Goal: Task Accomplishment & Management: Use online tool/utility

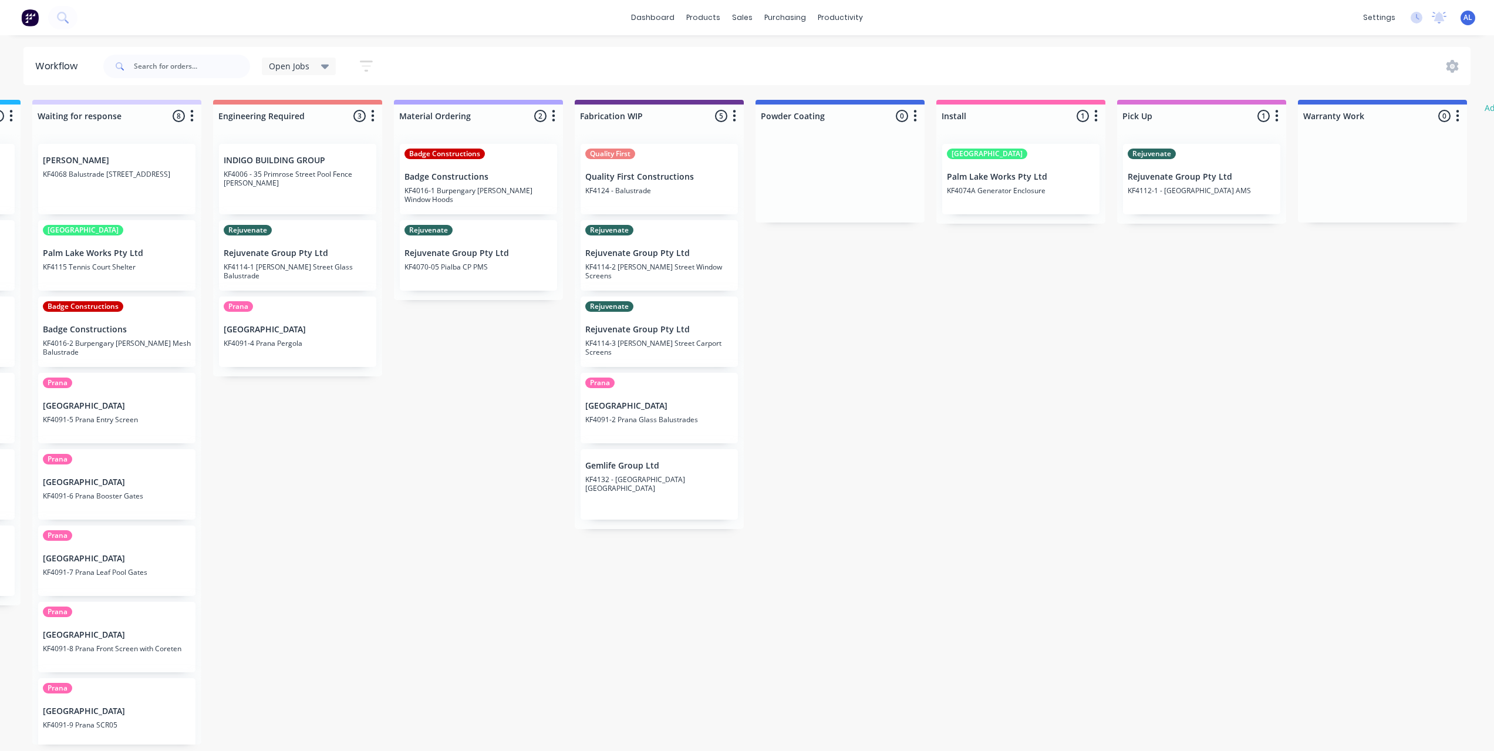
scroll to position [0, 699]
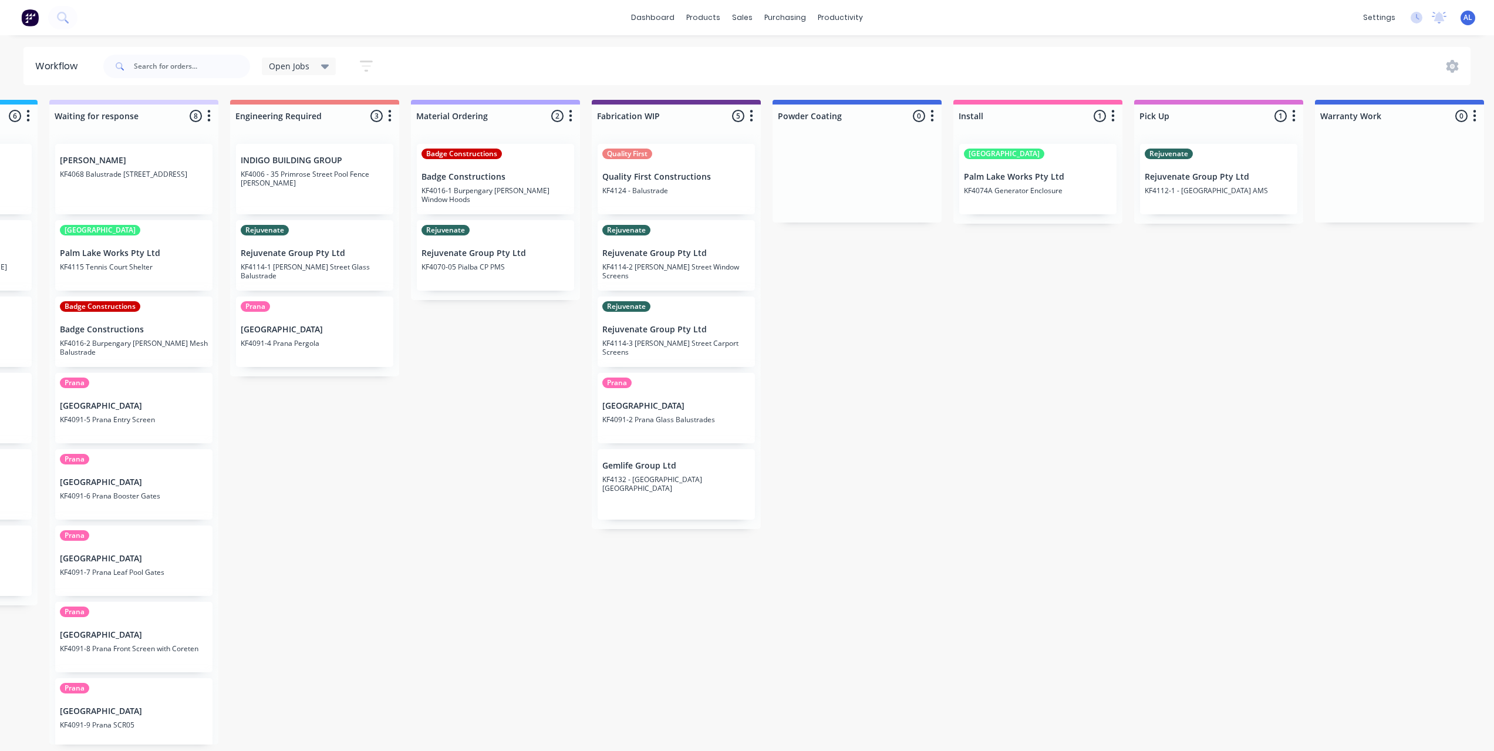
click at [815, 643] on div "Submitted 7 Status colour #273444 hex #273444 Save Cancel Summaries Total order…" at bounding box center [697, 422] width 2810 height 645
click at [489, 477] on div "Submitted 7 Status colour #273444 hex #273444 Save Cancel Summaries Total order…" at bounding box center [697, 422] width 2810 height 645
click at [490, 476] on div "Submitted 7 Status colour #273444 hex #273444 Save Cancel Summaries Total order…" at bounding box center [697, 422] width 2810 height 645
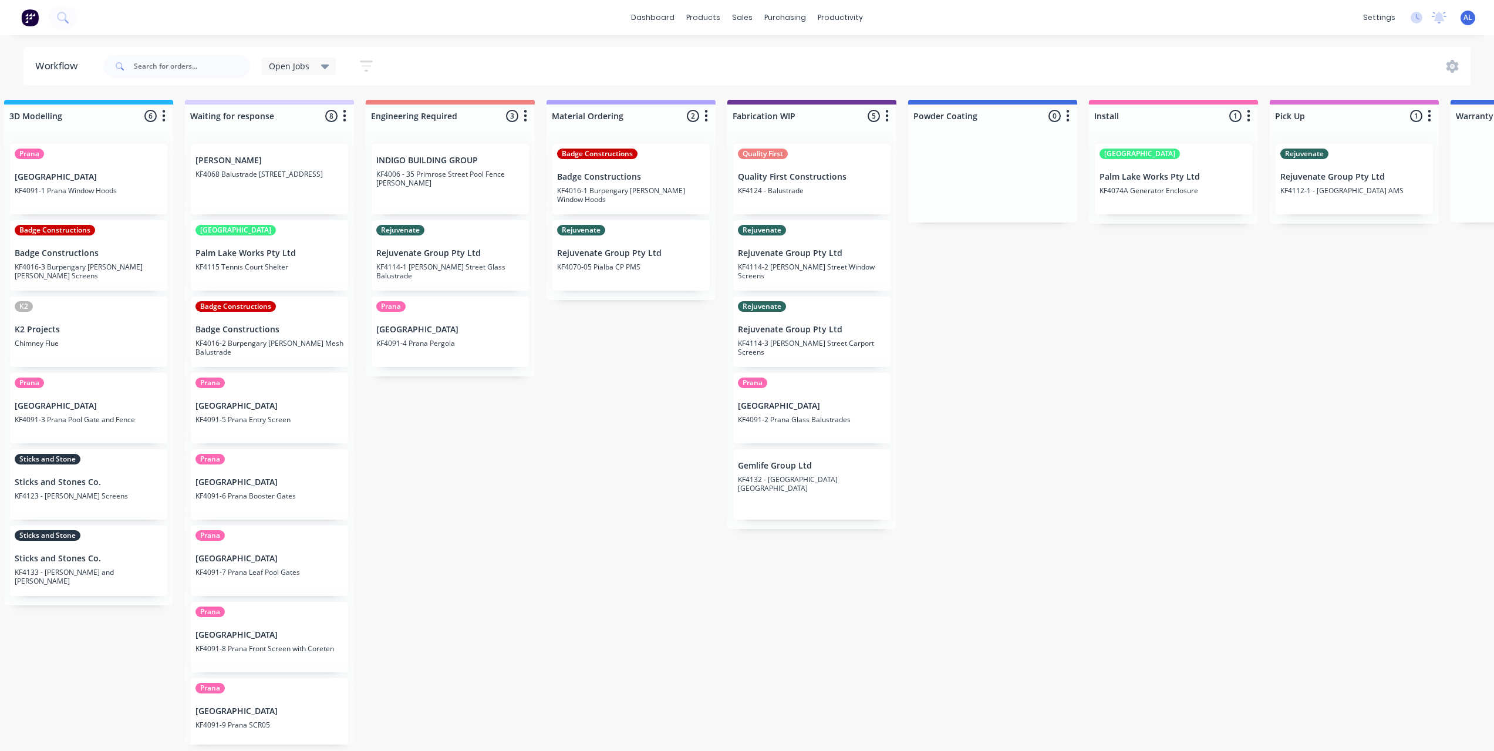
scroll to position [0, 634]
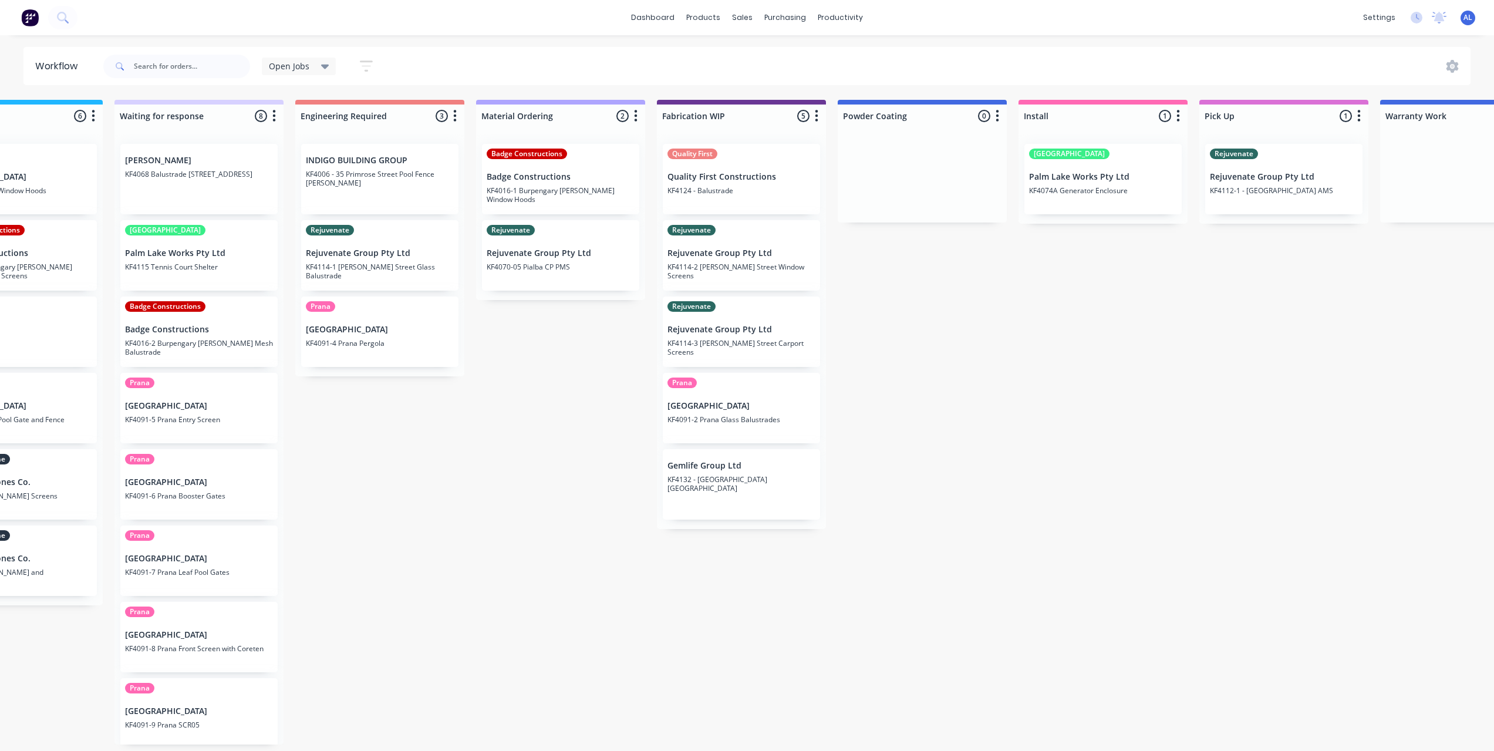
click at [545, 621] on div "Submitted 7 Status colour #273444 hex #273444 Save Cancel Summaries Total order…" at bounding box center [762, 422] width 2810 height 645
click at [527, 420] on div "Submitted 7 Status colour #273444 hex #273444 Save Cancel Summaries Total order…" at bounding box center [762, 422] width 2810 height 645
click at [605, 416] on div "Submitted 7 Status colour #273444 hex #273444 Save Cancel Summaries Total order…" at bounding box center [762, 422] width 2810 height 645
click at [1077, 342] on div "Submitted 7 Status colour #273444 hex #273444 Save Cancel Summaries Total order…" at bounding box center [762, 422] width 2810 height 645
click at [1076, 341] on div "Submitted 7 Status colour #273444 hex #273444 Save Cancel Summaries Total order…" at bounding box center [762, 422] width 2810 height 645
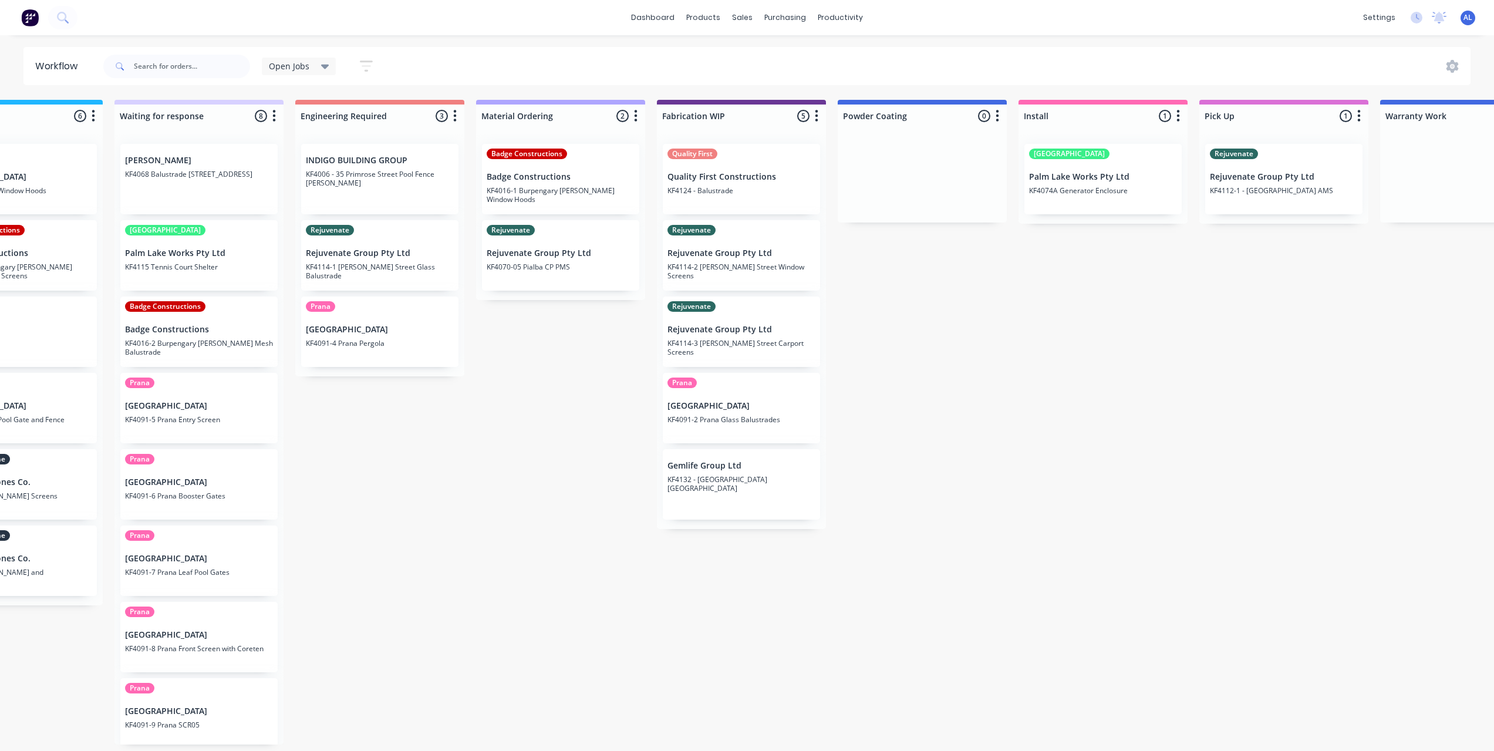
click at [1026, 416] on div "Submitted 7 Status colour #273444 hex #273444 Save Cancel Summaries Total order…" at bounding box center [762, 422] width 2810 height 645
click at [1021, 420] on div "Submitted 7 Status colour #273444 hex #273444 Save Cancel Summaries Total order…" at bounding box center [762, 422] width 2810 height 645
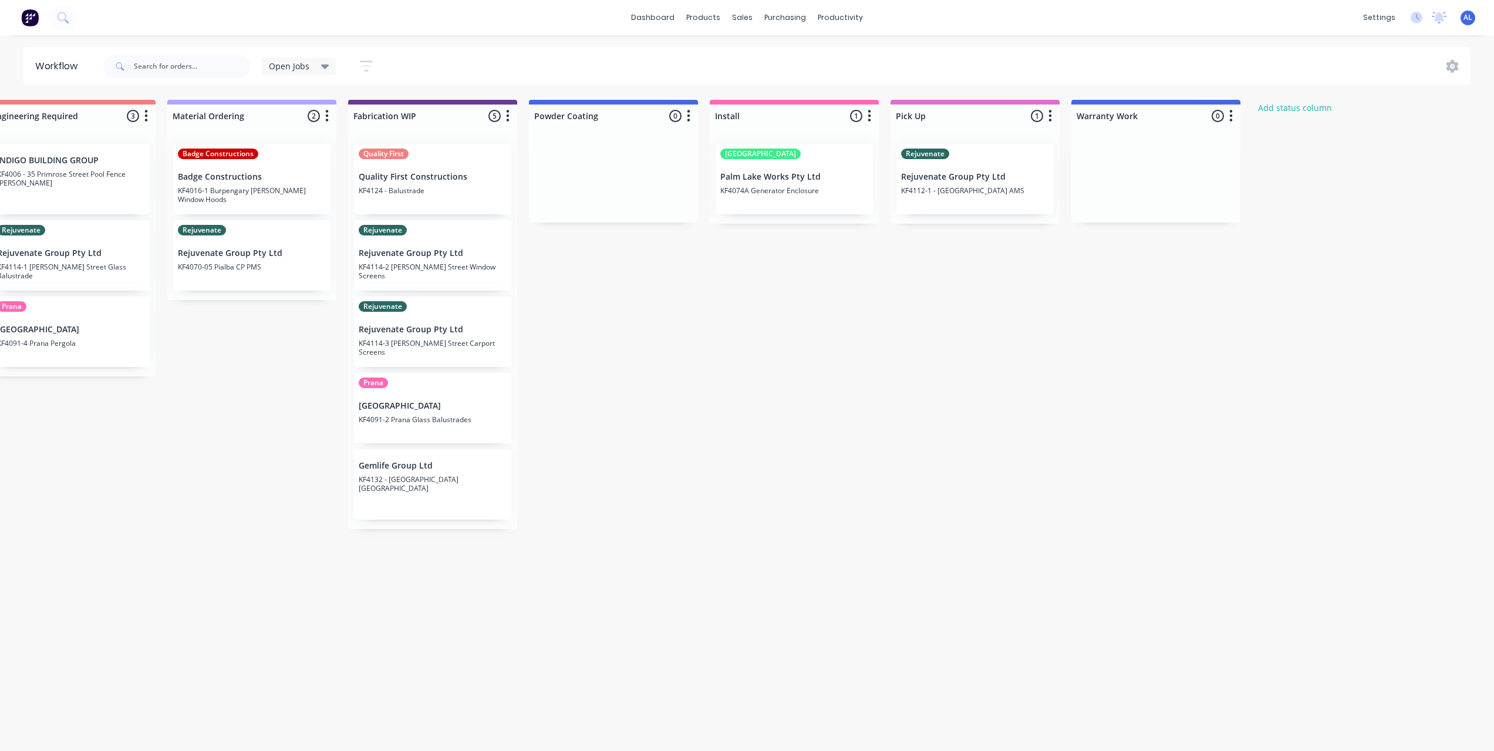
scroll to position [0, 1139]
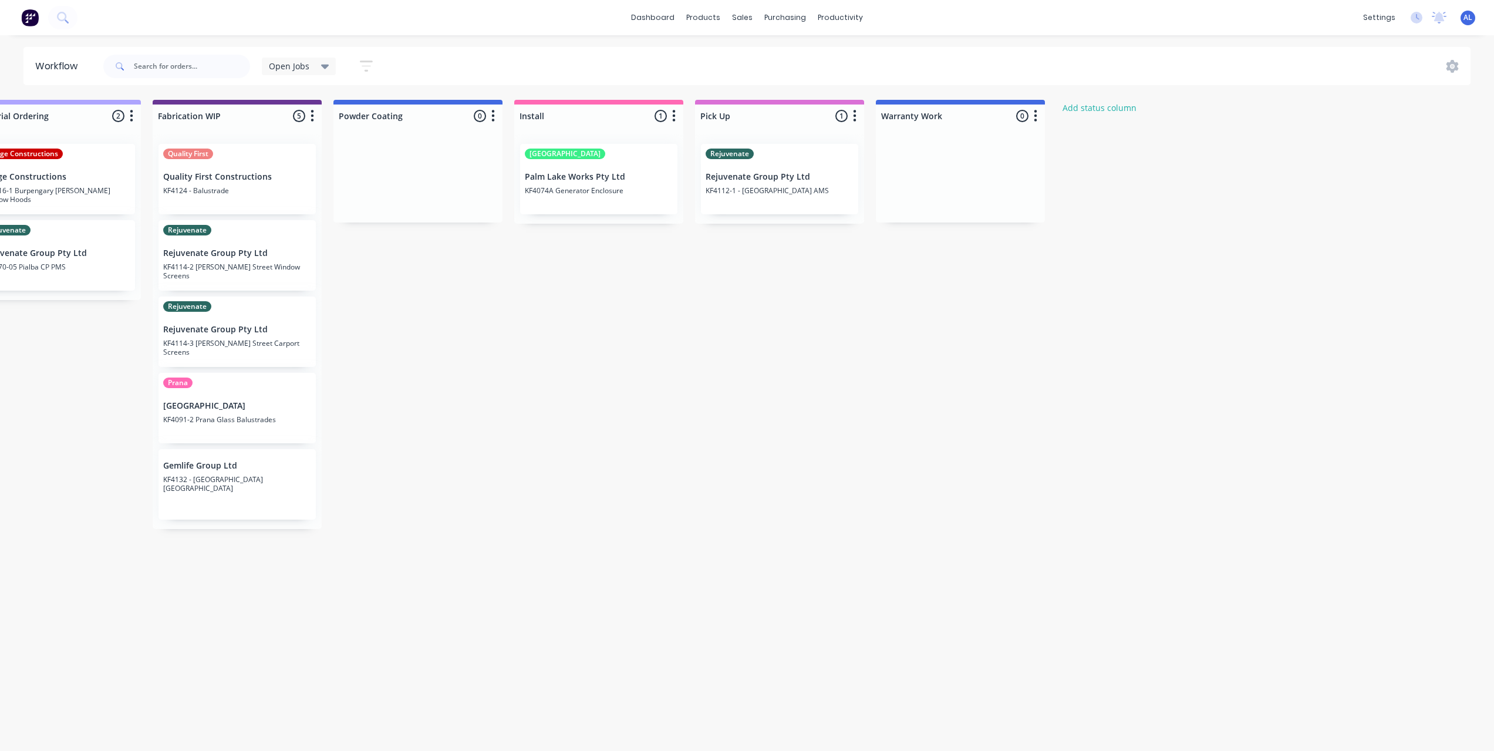
click at [699, 496] on div "Submitted 7 Status colour #273444 hex #273444 Save Cancel Summaries Total order…" at bounding box center [258, 422] width 2810 height 645
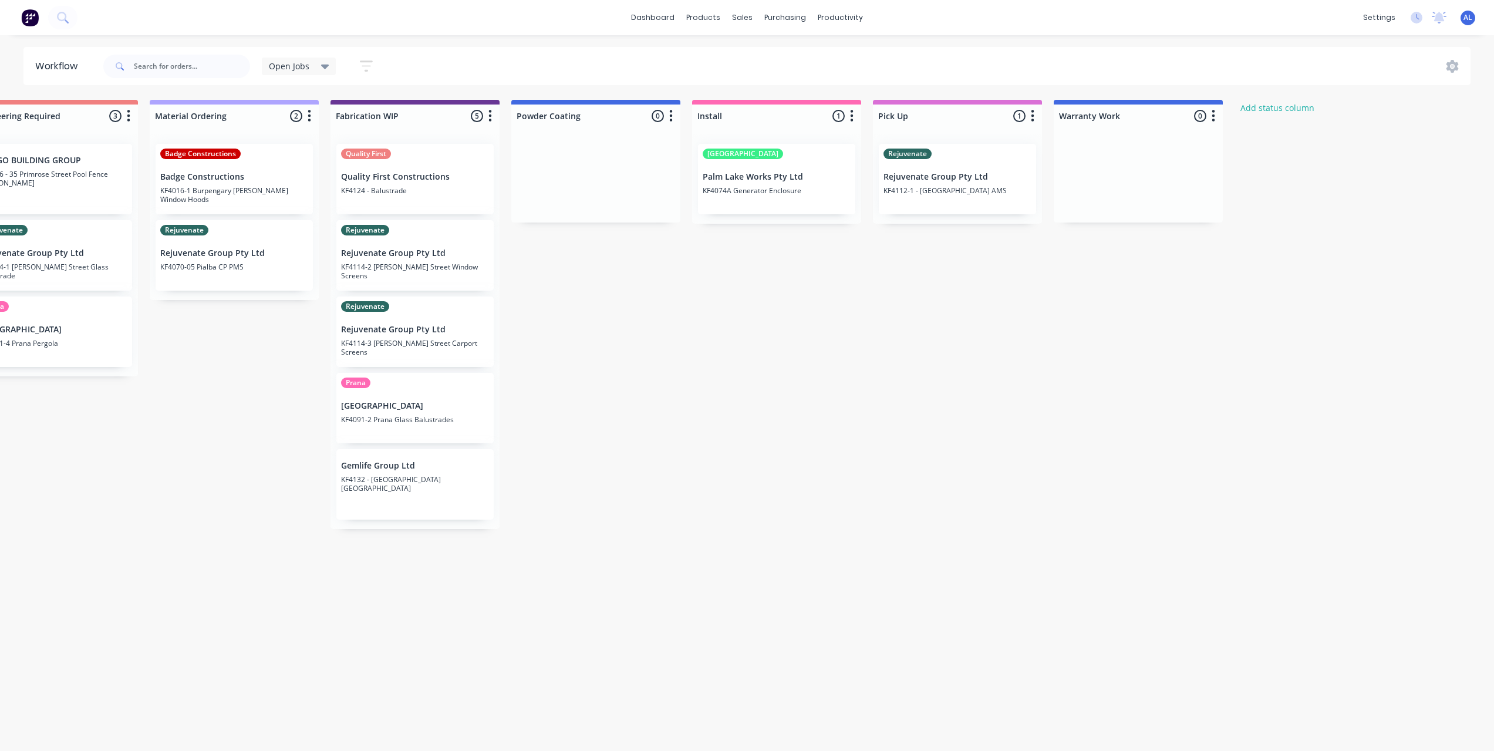
scroll to position [0, 948]
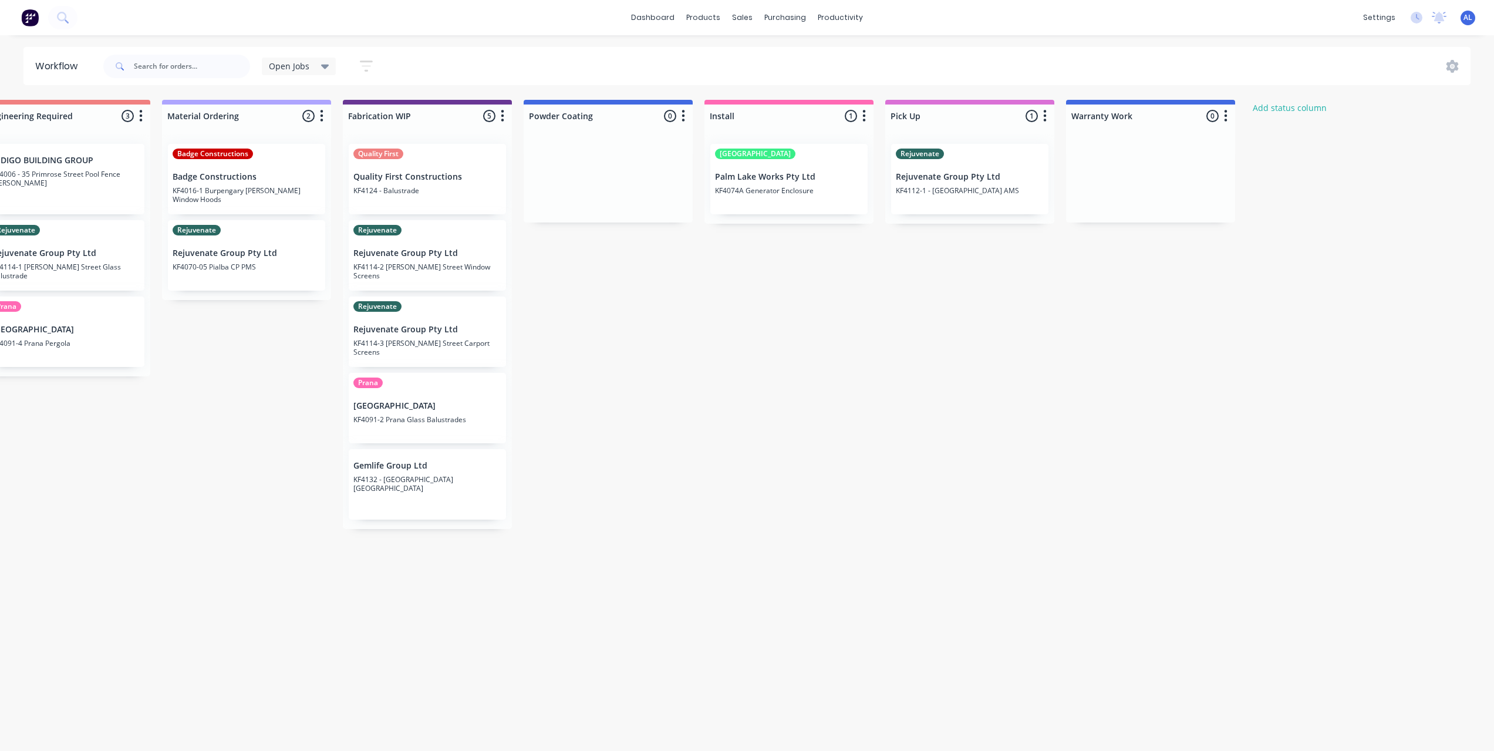
click at [795, 476] on div "Submitted 7 Status colour #273444 hex #273444 Save Cancel Summaries Total order…" at bounding box center [448, 422] width 2810 height 645
click at [803, 371] on div "Submitted 7 Status colour #273444 hex #273444 Save Cancel Summaries Total order…" at bounding box center [448, 422] width 2810 height 645
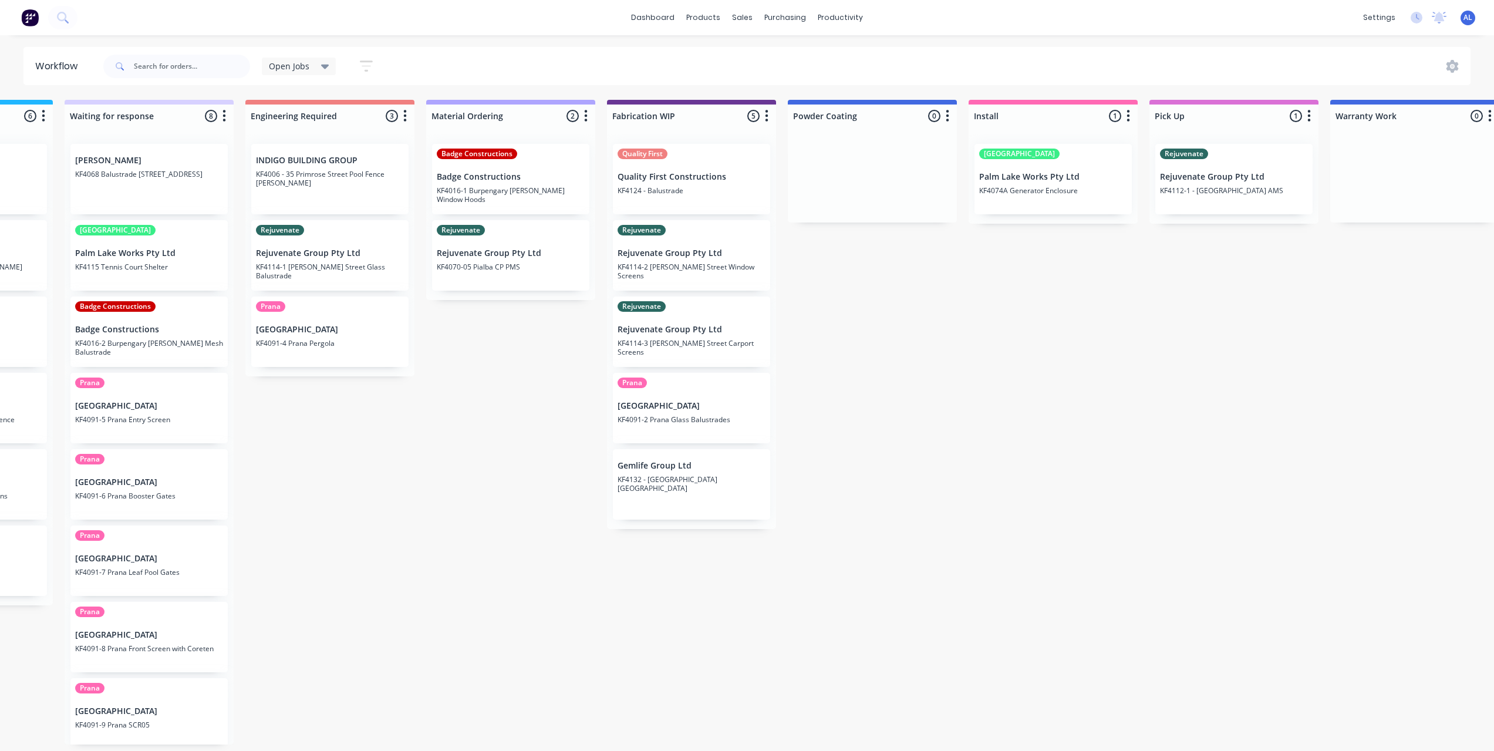
scroll to position [0, 686]
click at [489, 638] on div "Submitted 7 Status colour #273444 hex #273444 Save Cancel Summaries Total order…" at bounding box center [710, 422] width 2810 height 645
click at [406, 490] on div "Submitted 7 Status colour #273444 hex #273444 Save Cancel Summaries Total order…" at bounding box center [710, 422] width 2810 height 645
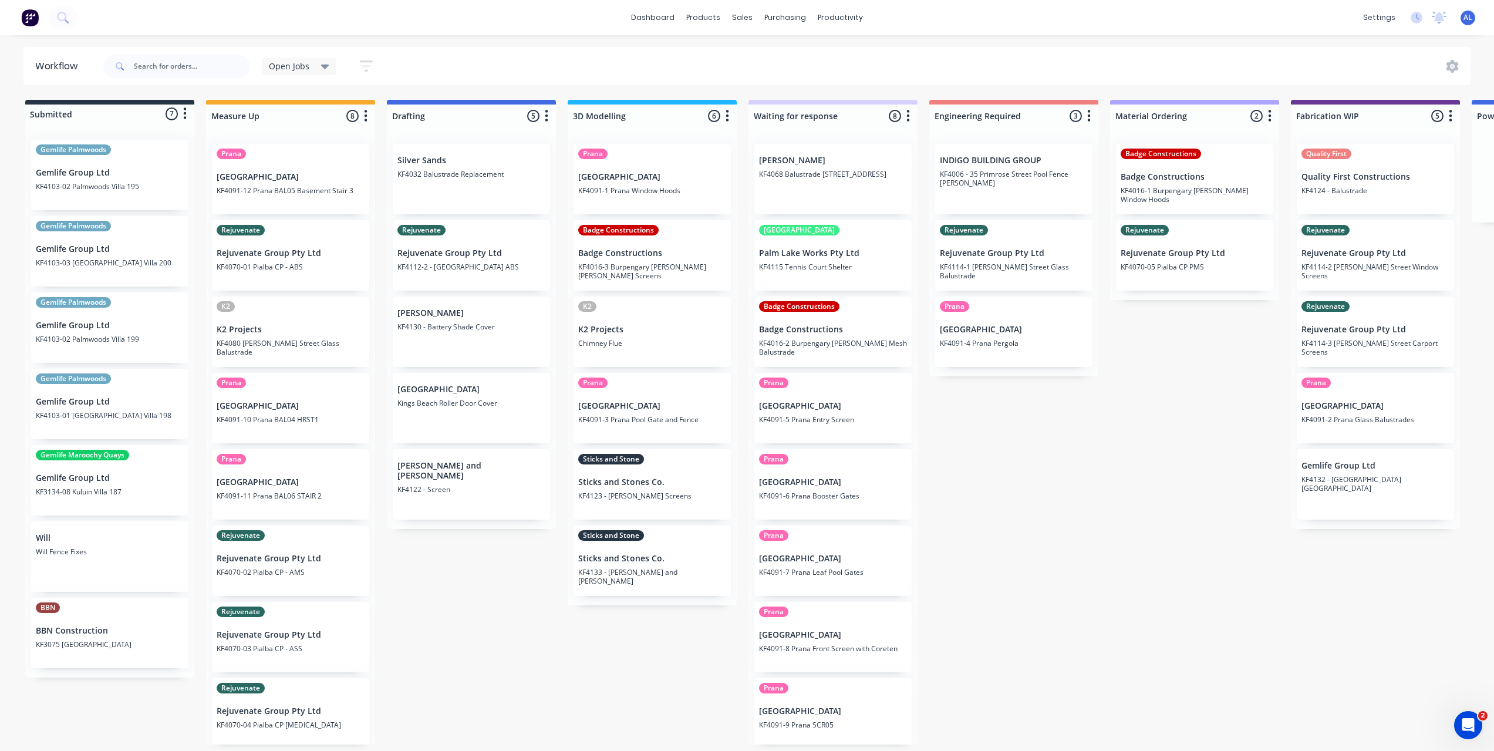
click at [1134, 489] on div "Submitted 7 Status colour #273444 hex #273444 Save Cancel Summaries Total order…" at bounding box center [1396, 422] width 2810 height 645
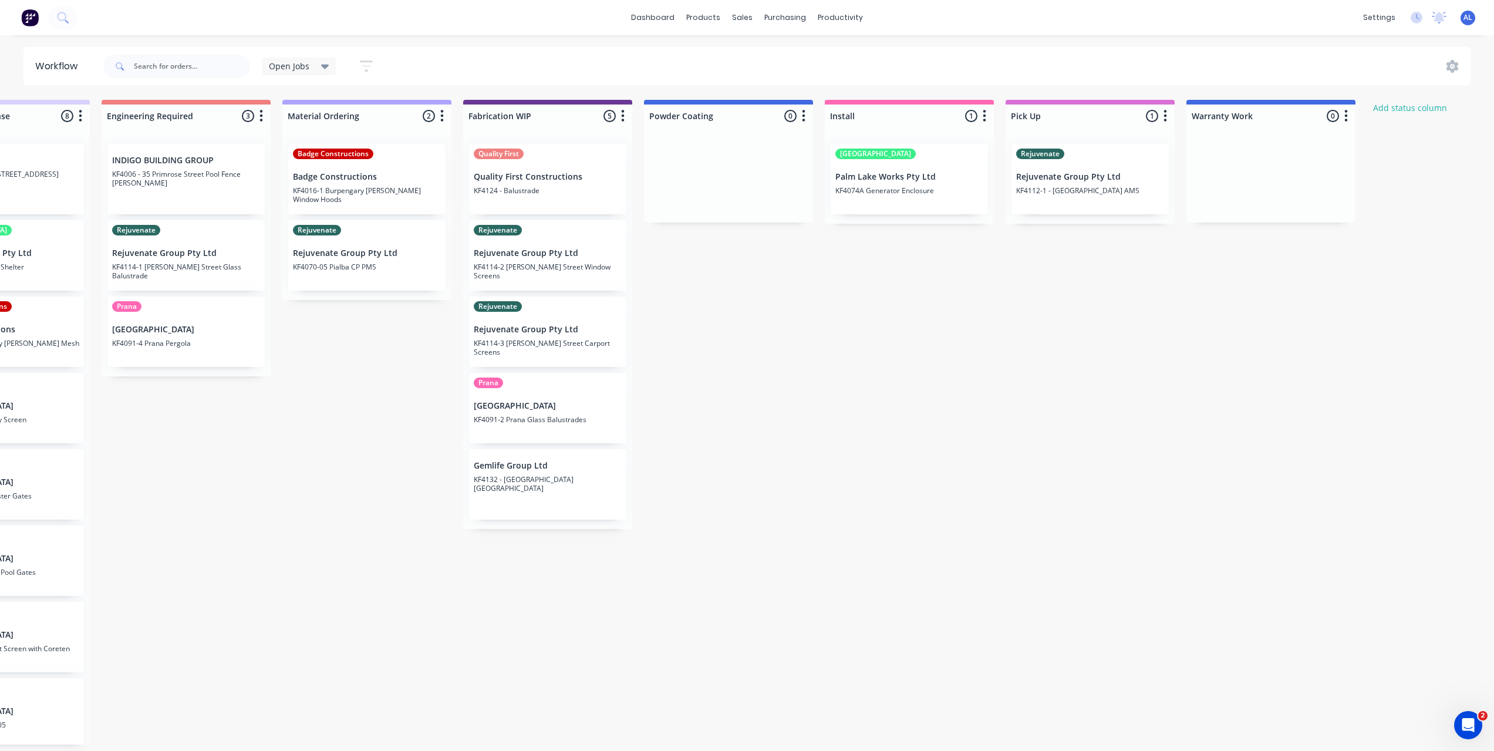
scroll to position [0, 802]
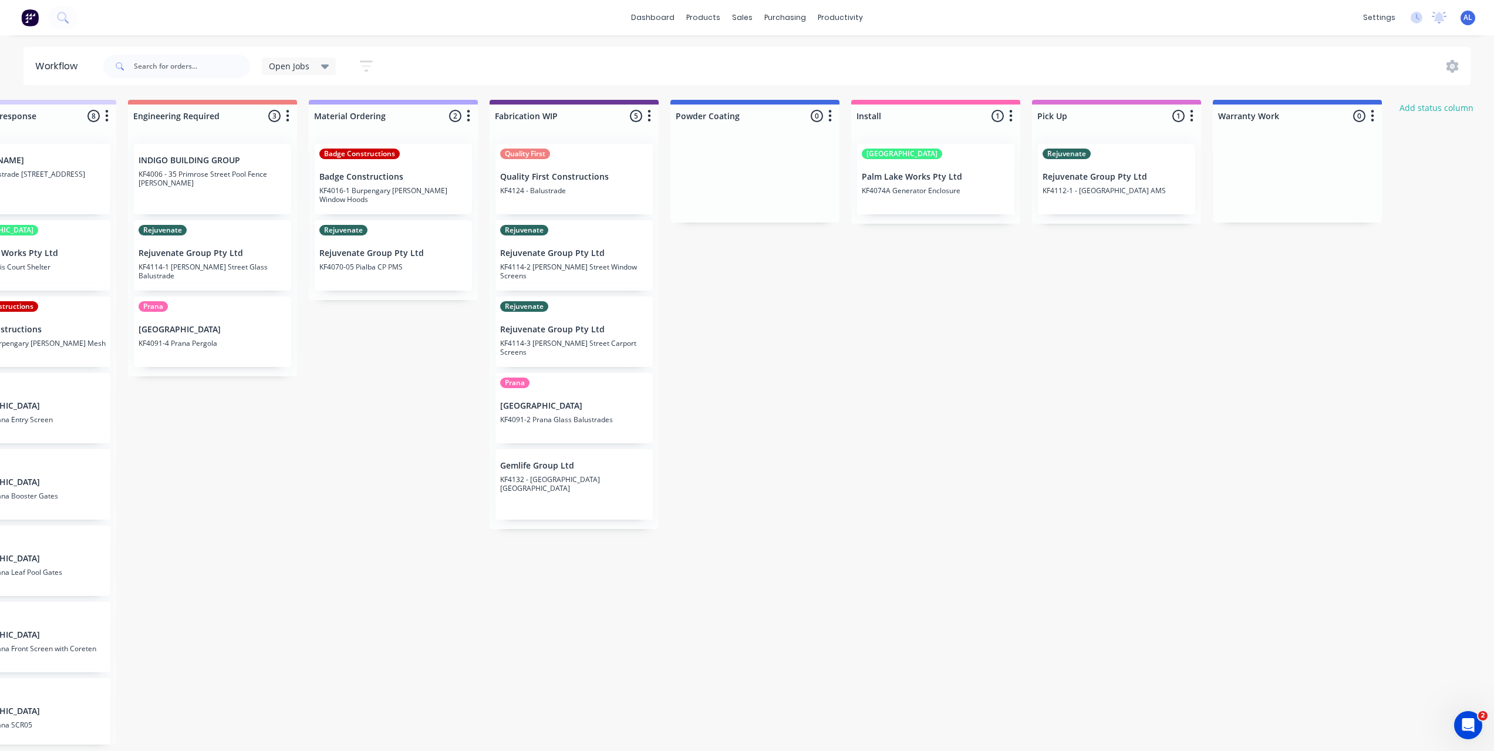
click at [999, 620] on div "Submitted 7 Status colour #273444 hex #273444 Save Cancel Summaries Total order…" at bounding box center [595, 422] width 2810 height 645
click at [868, 359] on div "Submitted 7 Status colour #273444 hex #273444 Save Cancel Summaries Total order…" at bounding box center [595, 422] width 2810 height 645
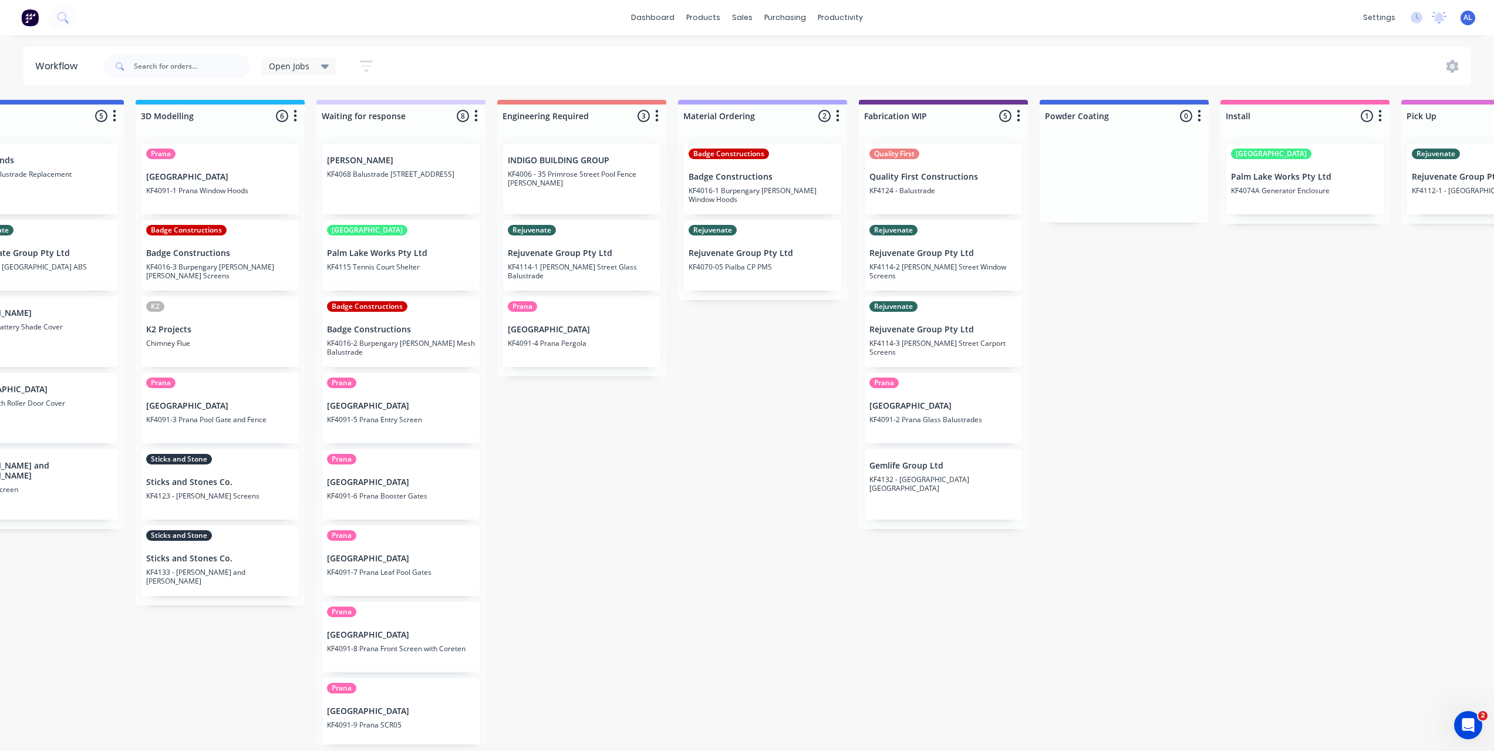
scroll to position [0, 615]
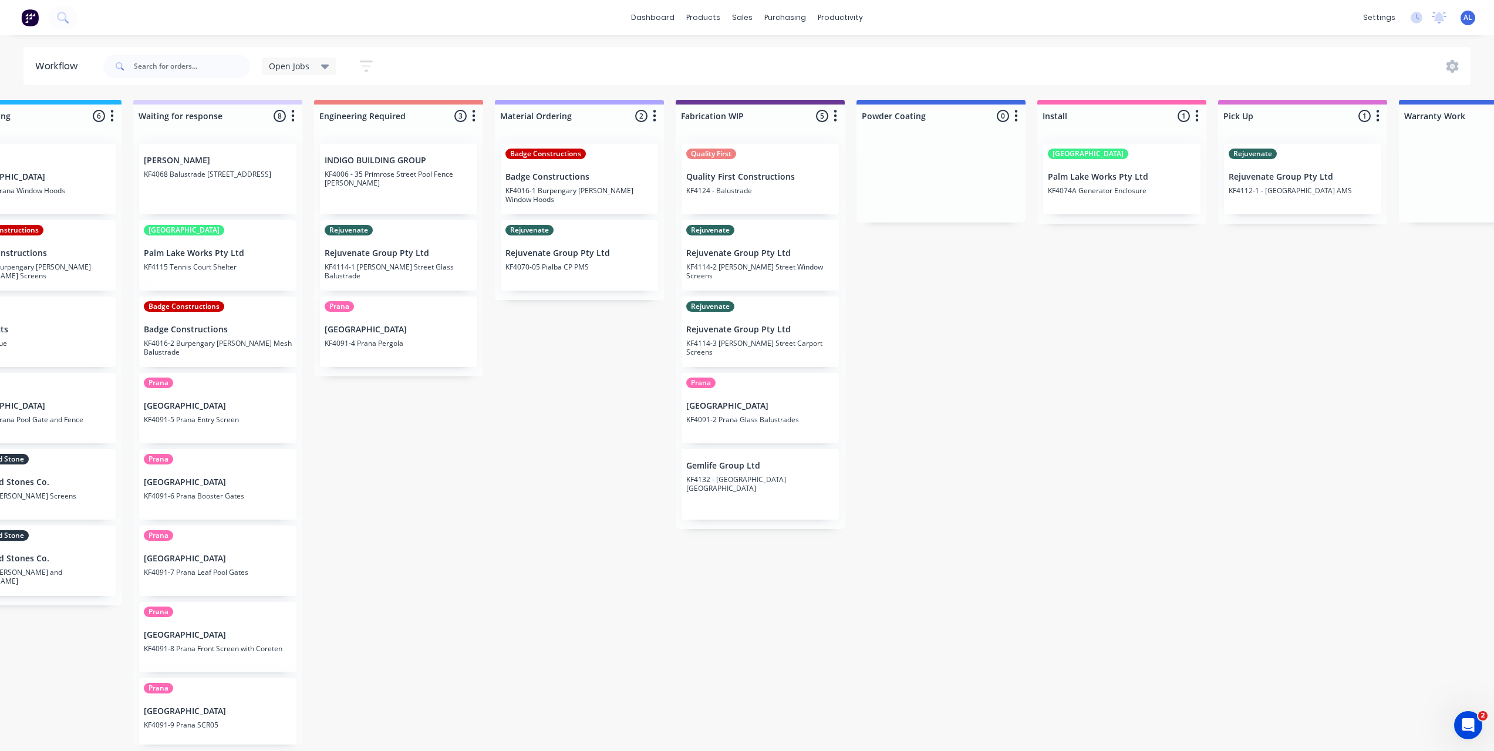
click at [440, 568] on div "Submitted 7 Status colour #273444 hex #273444 Save Cancel Summaries Total order…" at bounding box center [781, 422] width 2810 height 645
click at [575, 695] on div "Submitted 7 Status colour #273444 hex #273444 Save Cancel Summaries Total order…" at bounding box center [781, 422] width 2810 height 645
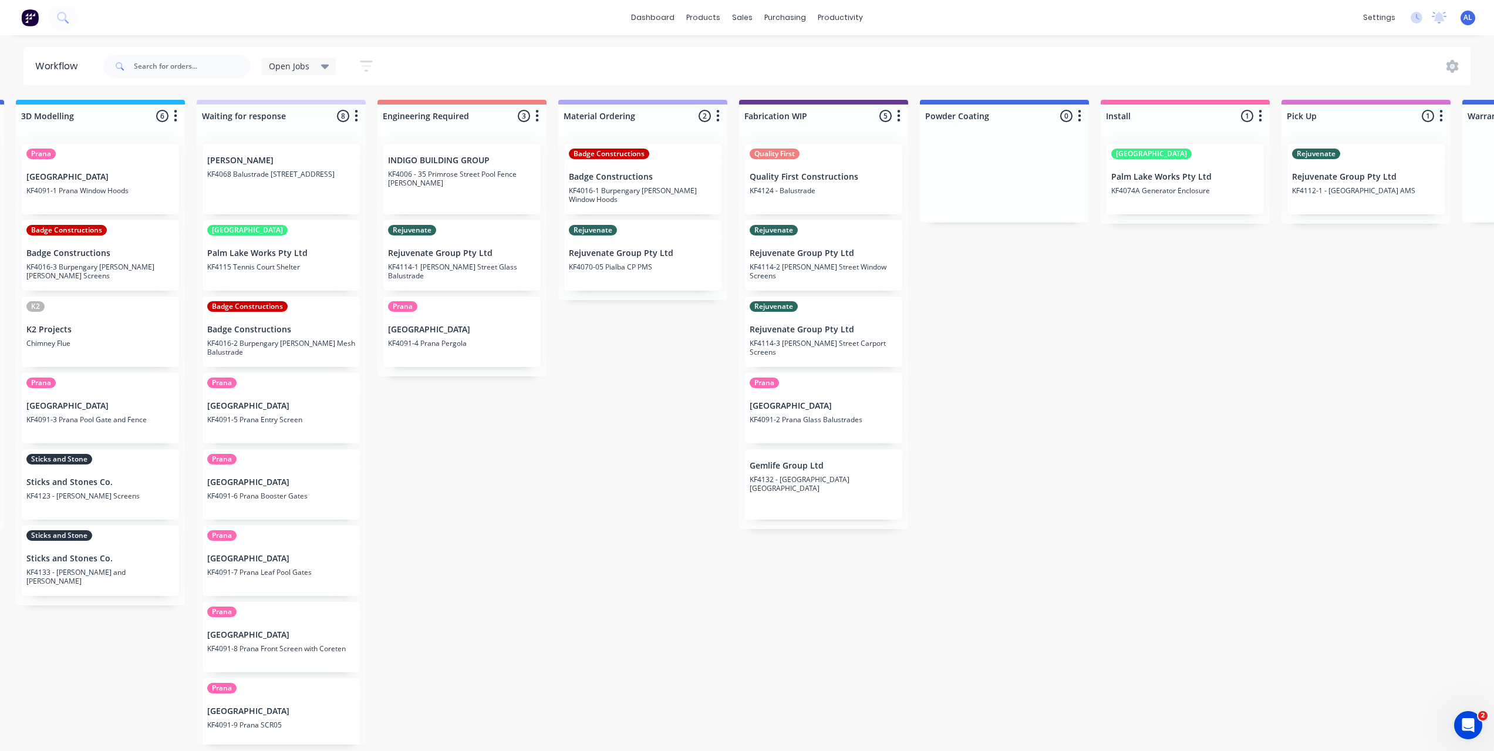
scroll to position [0, 518]
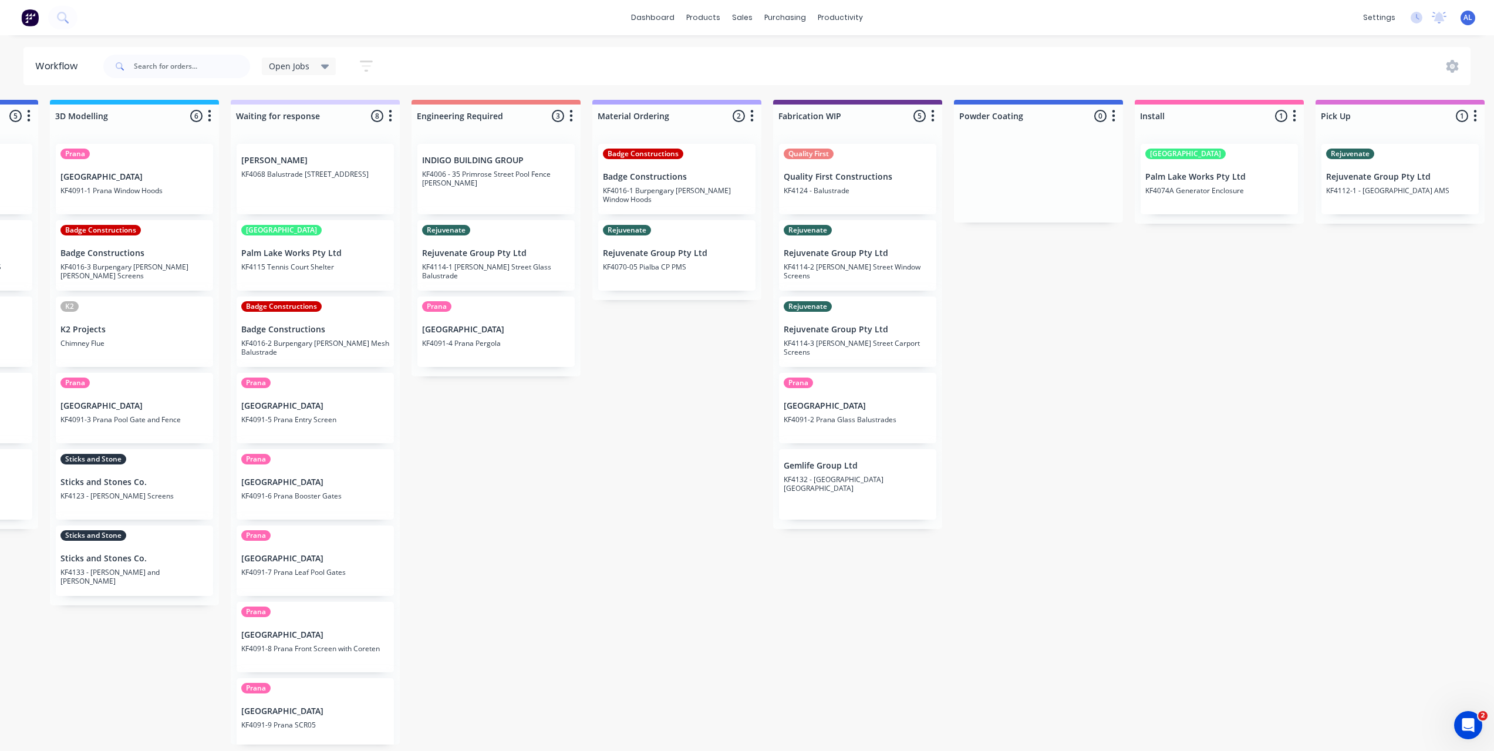
click at [561, 442] on div "Submitted 7 Status colour #273444 hex #273444 Save Cancel Summaries Total order…" at bounding box center [878, 422] width 2810 height 645
click at [562, 441] on div "Submitted 7 Status colour #273444 hex #273444 Save Cancel Summaries Total order…" at bounding box center [878, 422] width 2810 height 645
click at [593, 654] on div "Submitted 7 Status colour #273444 hex #273444 Save Cancel Summaries Total order…" at bounding box center [878, 422] width 2810 height 645
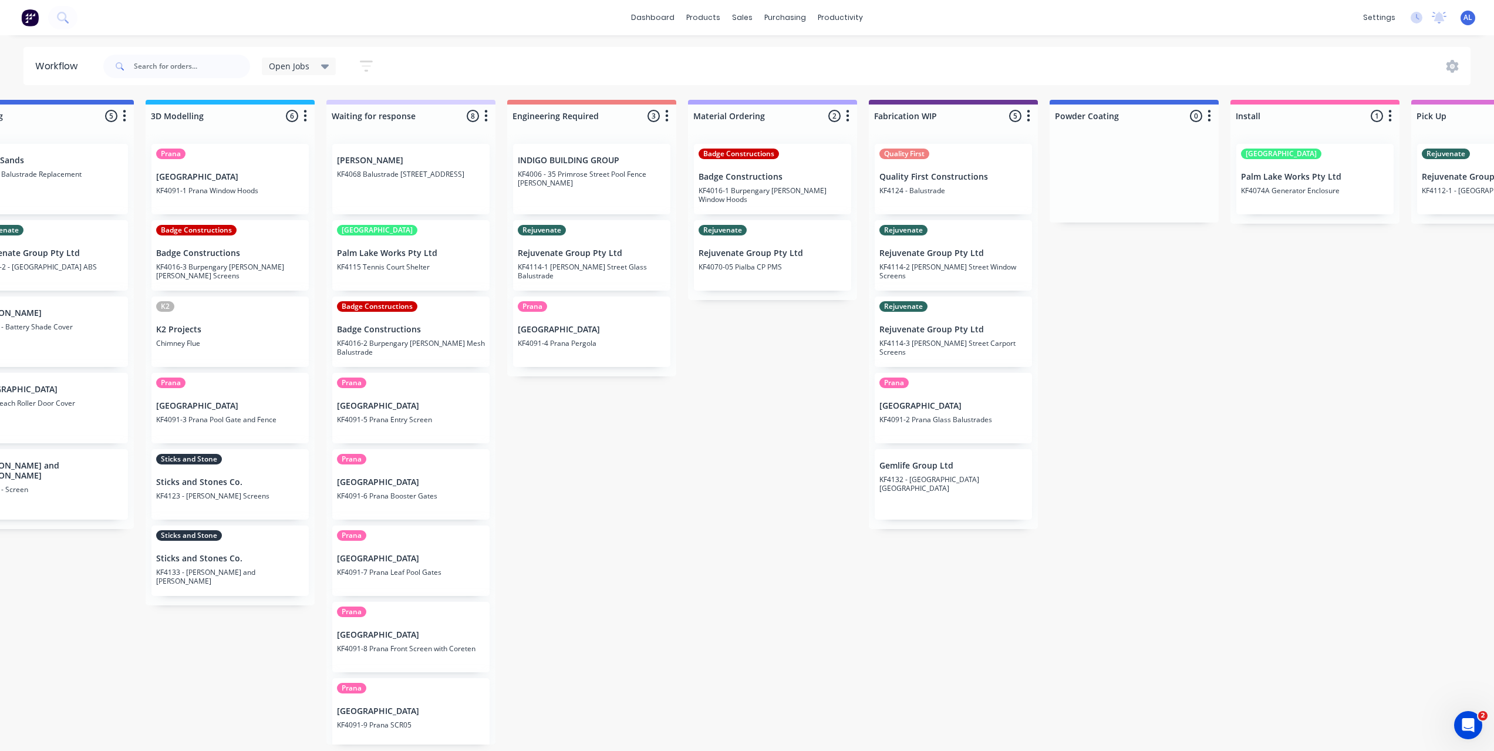
scroll to position [0, 422]
click at [592, 540] on div "Submitted 7 Status colour #273444 hex #273444 Save Cancel Summaries Total order…" at bounding box center [975, 422] width 2810 height 645
click at [608, 512] on div "Submitted 7 Status colour #273444 hex #273444 Save Cancel Summaries Total order…" at bounding box center [975, 422] width 2810 height 645
click at [604, 512] on div "Submitted 7 Status colour #273444 hex #273444 Save Cancel Summaries Total order…" at bounding box center [975, 422] width 2810 height 645
click at [602, 512] on div "Submitted 7 Status colour #273444 hex #273444 Save Cancel Summaries Total order…" at bounding box center [975, 422] width 2810 height 645
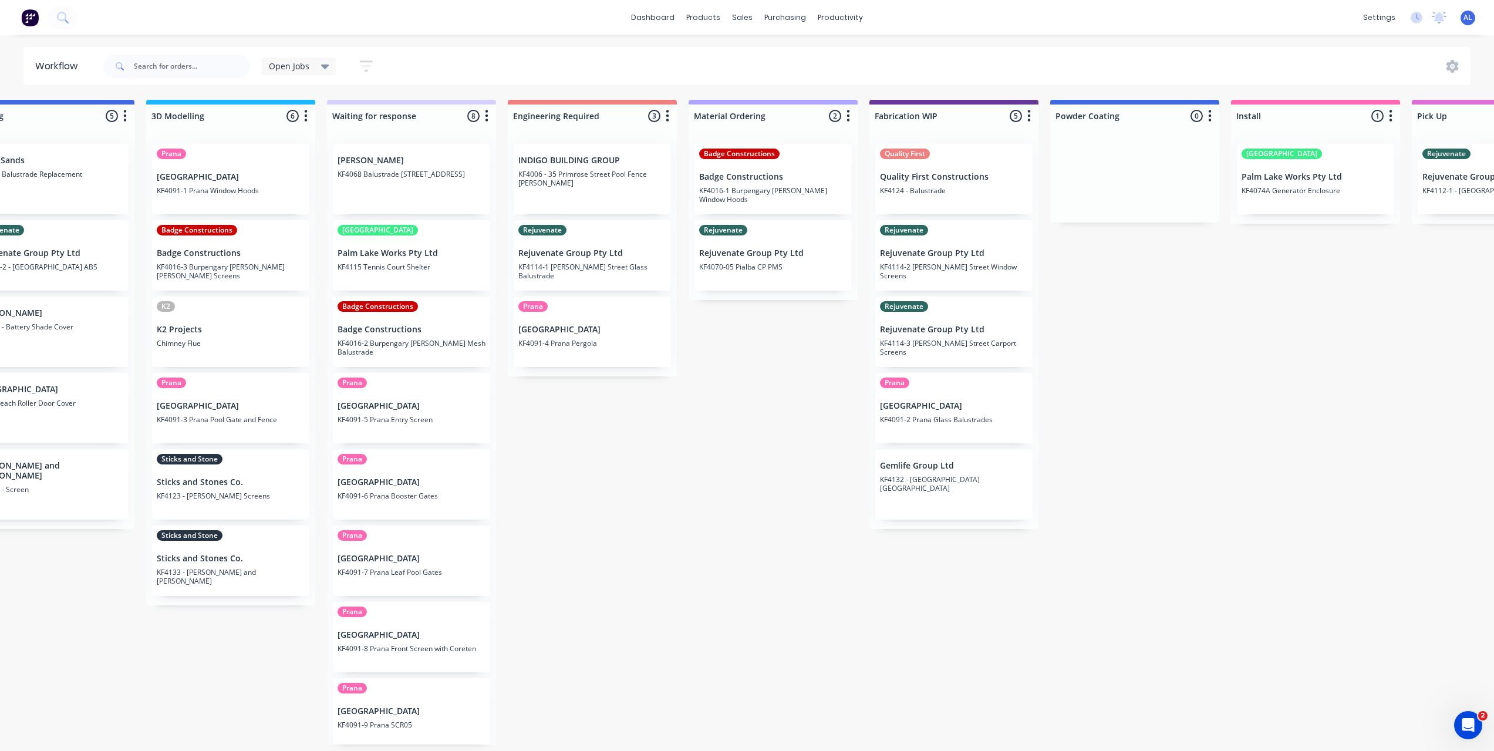
click at [602, 512] on div "Submitted 7 Status colour #273444 hex #273444 Save Cancel Summaries Total order…" at bounding box center [975, 422] width 2810 height 645
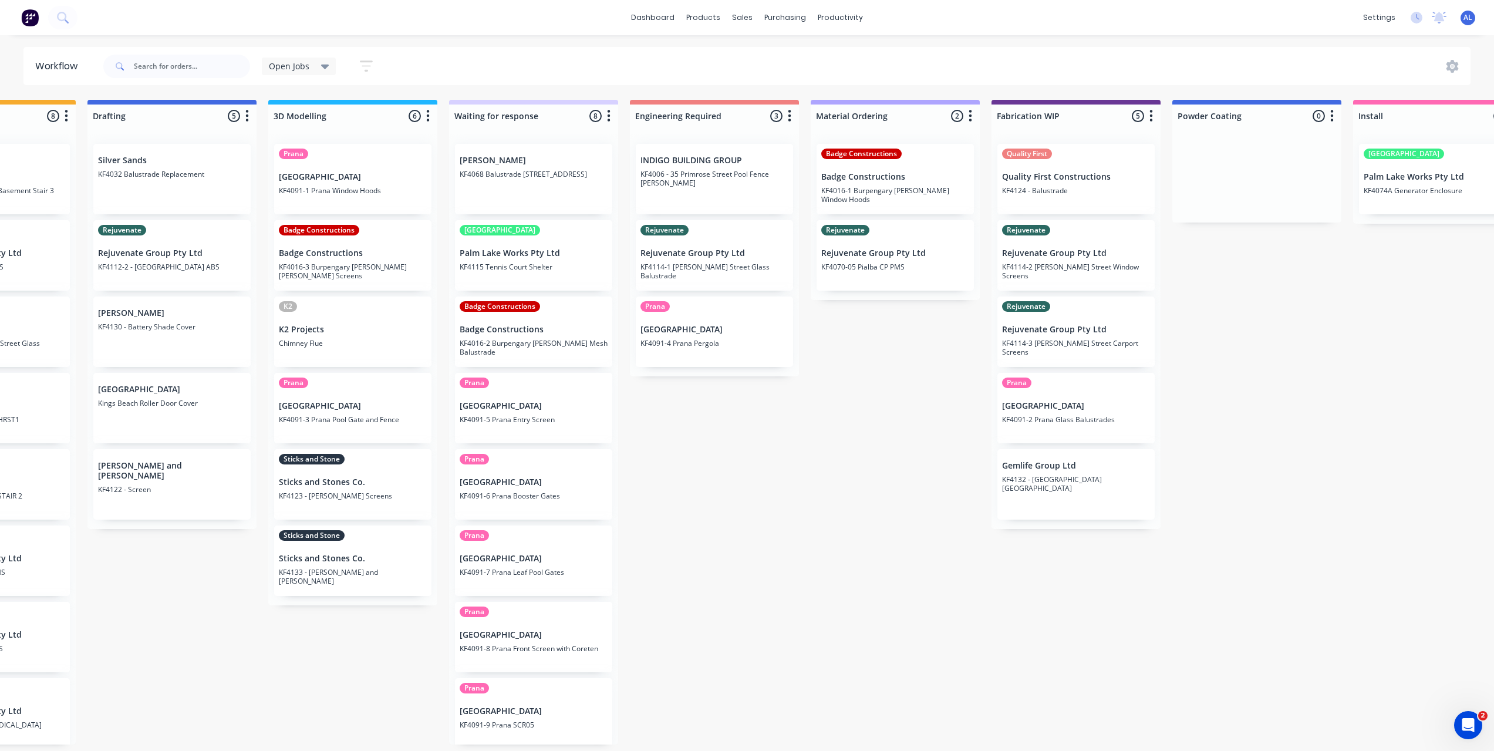
scroll to position [0, 294]
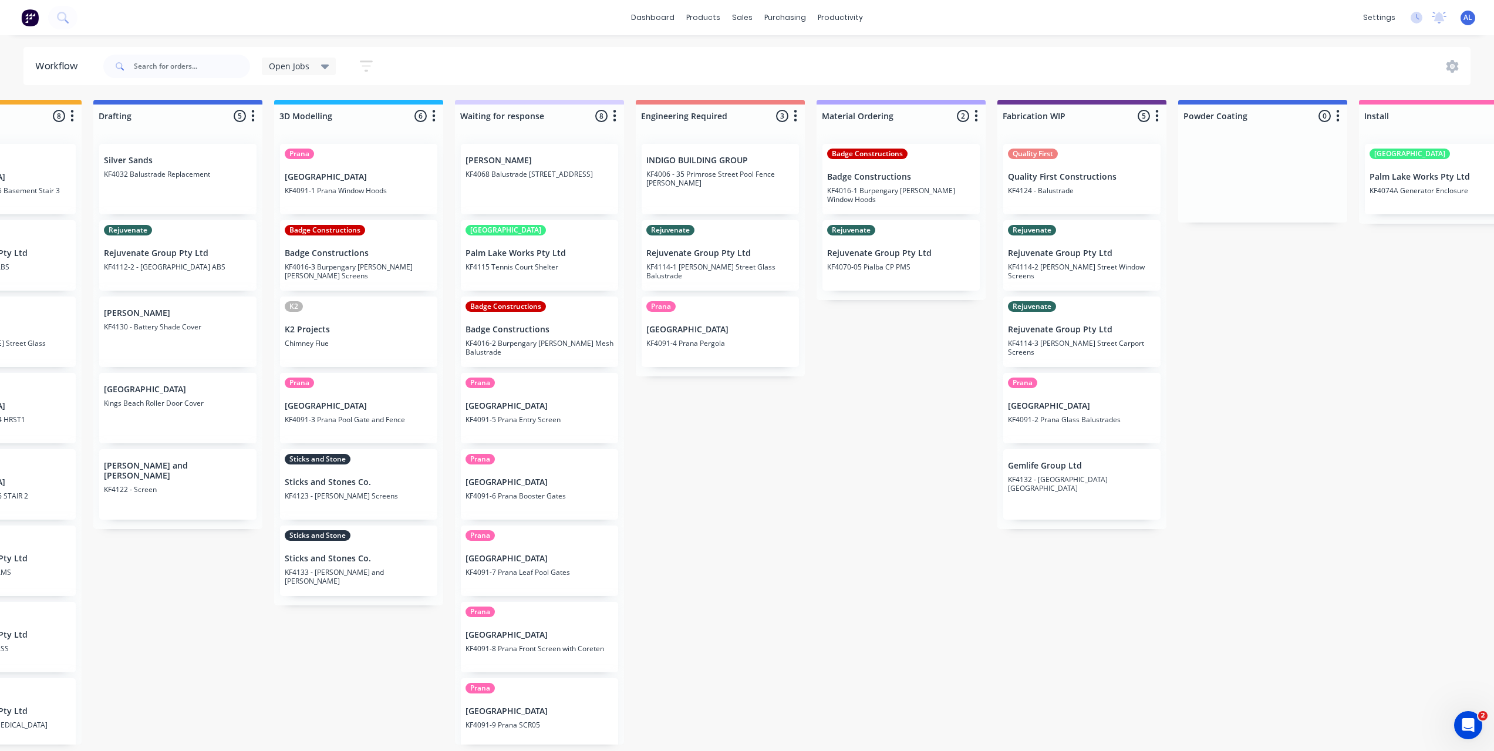
drag, startPoint x: 667, startPoint y: 489, endPoint x: 678, endPoint y: 636, distance: 147.2
click at [667, 489] on div "Submitted 7 Status colour #273444 hex #273444 Save Cancel Summaries Total order…" at bounding box center [1103, 422] width 2810 height 645
click at [692, 684] on div "Submitted 7 Status colour #273444 hex #273444 Save Cancel Summaries Total order…" at bounding box center [1103, 422] width 2810 height 645
click at [708, 677] on div "Submitted 7 Status colour #273444 hex #273444 Save Cancel Summaries Total order…" at bounding box center [1103, 422] width 2810 height 645
click at [784, 650] on div "Submitted 7 Status colour #273444 hex #273444 Save Cancel Summaries Total order…" at bounding box center [1103, 422] width 2810 height 645
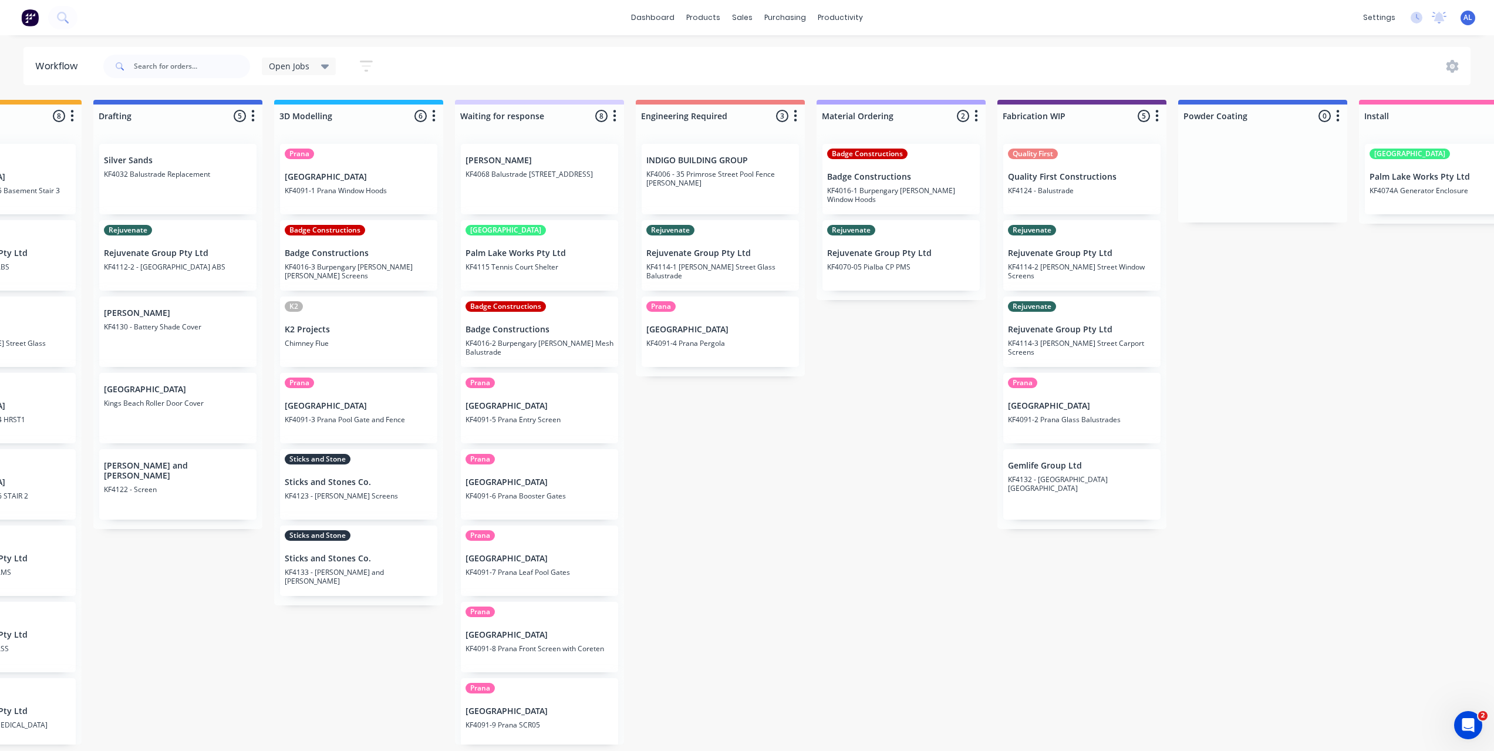
click at [841, 499] on div "Submitted 7 Status colour #273444 hex #273444 Save Cancel Summaries Total order…" at bounding box center [1103, 422] width 2810 height 645
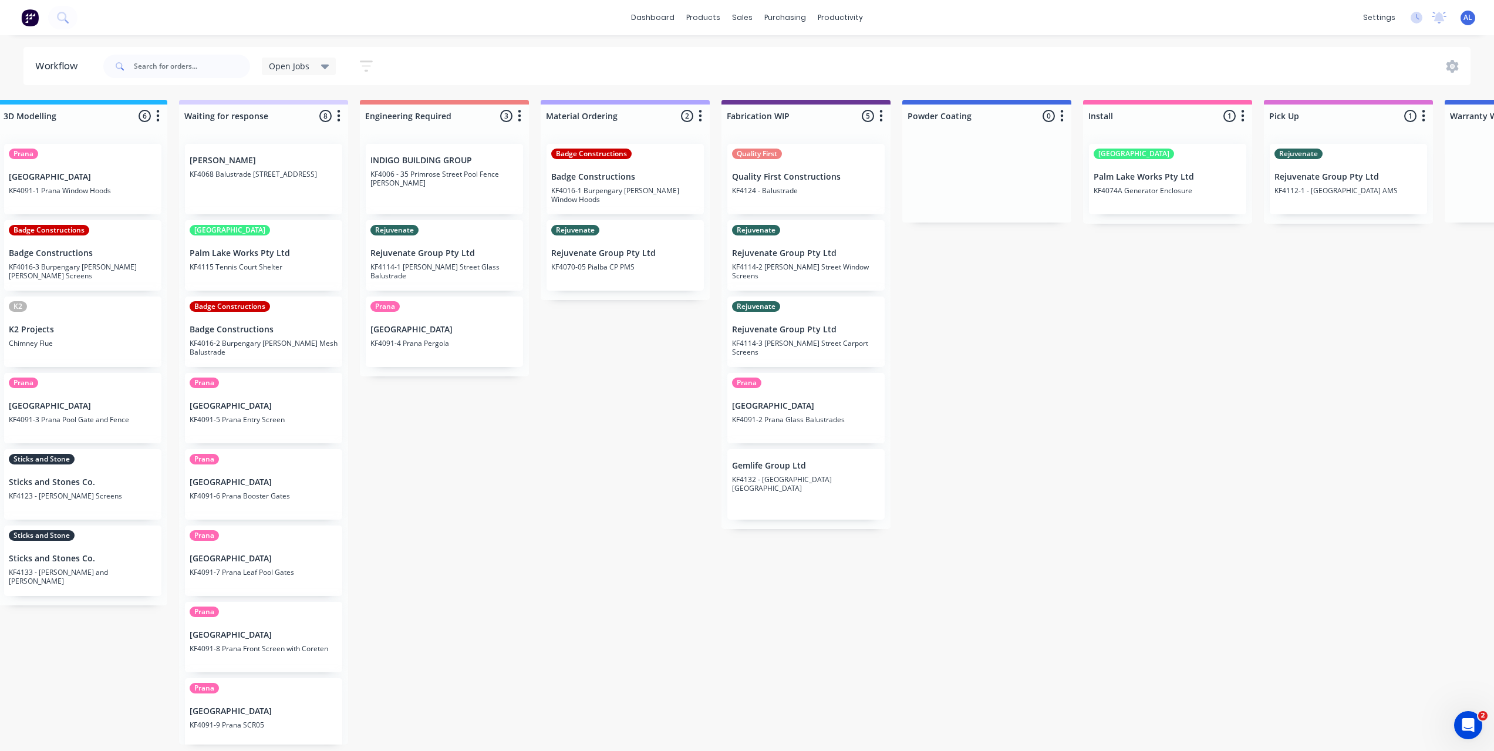
scroll to position [0, 550]
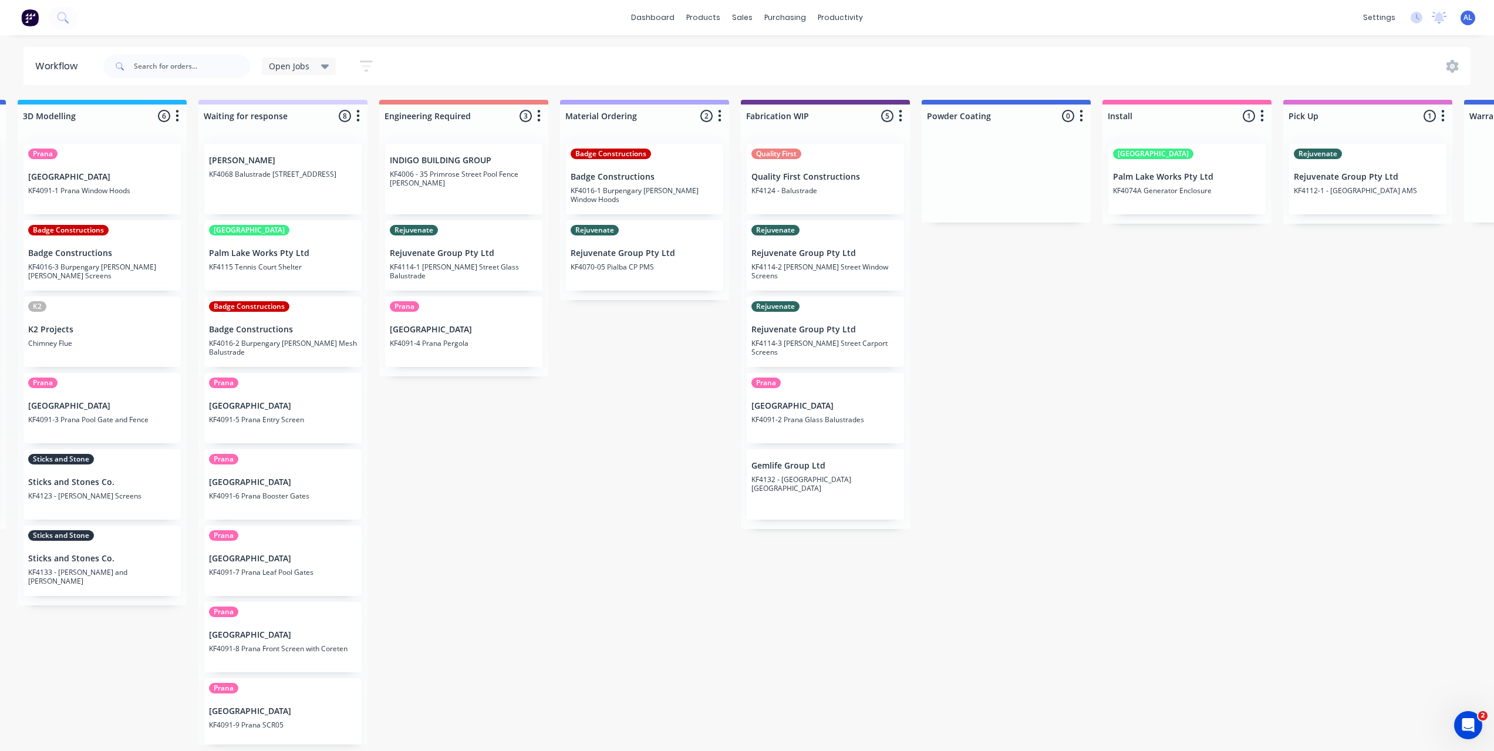
click at [674, 443] on div "Submitted 7 Status colour #273444 hex #273444 Save Cancel Summaries Total order…" at bounding box center [846, 422] width 2810 height 645
click at [674, 442] on div "Submitted 7 Status colour #273444 hex #273444 Save Cancel Summaries Total order…" at bounding box center [846, 422] width 2810 height 645
click at [679, 469] on div "Submitted 7 Status colour #273444 hex #273444 Save Cancel Summaries Total order…" at bounding box center [846, 422] width 2810 height 645
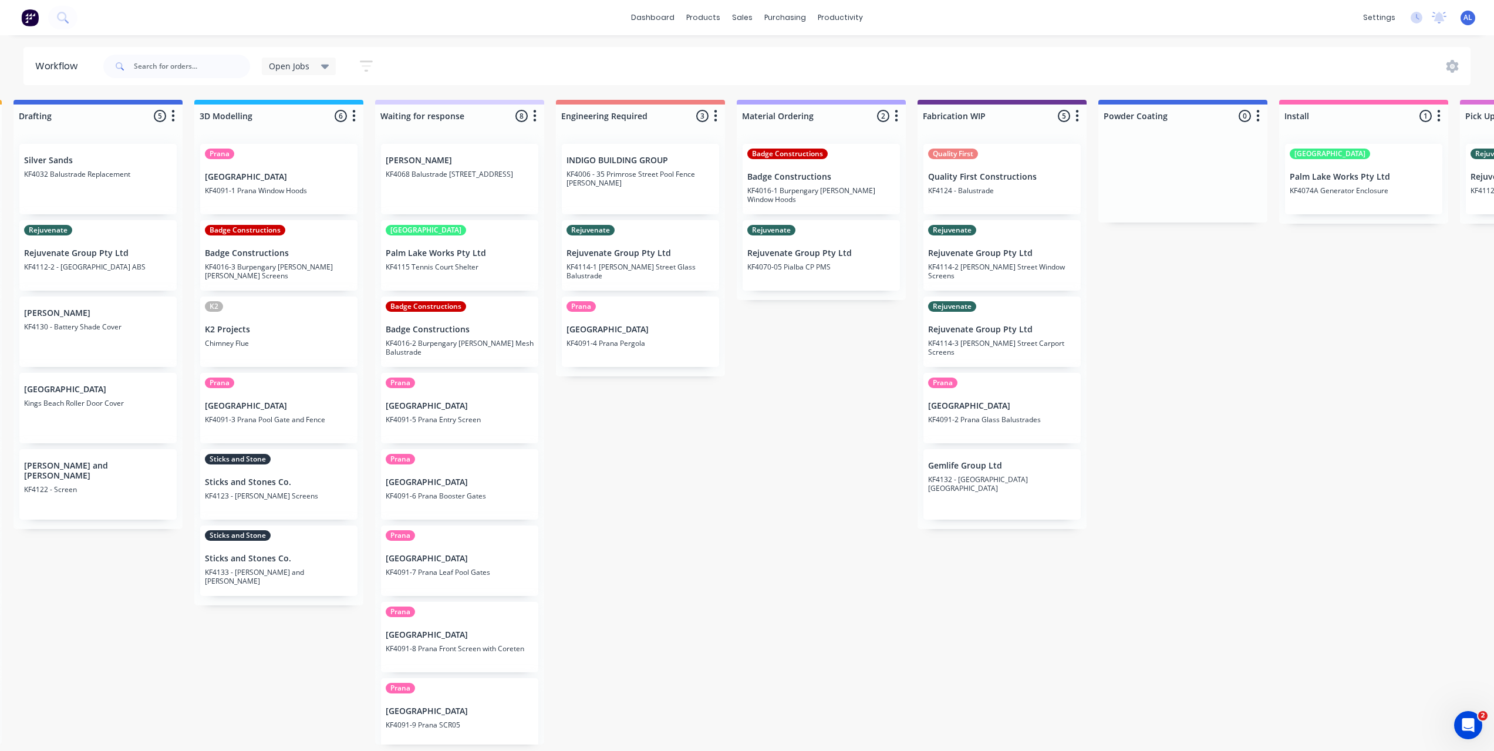
scroll to position [0, 371]
click at [668, 607] on div "Submitted 7 Status colour #273444 hex #273444 Save Cancel Summaries Total order…" at bounding box center [1026, 422] width 2810 height 645
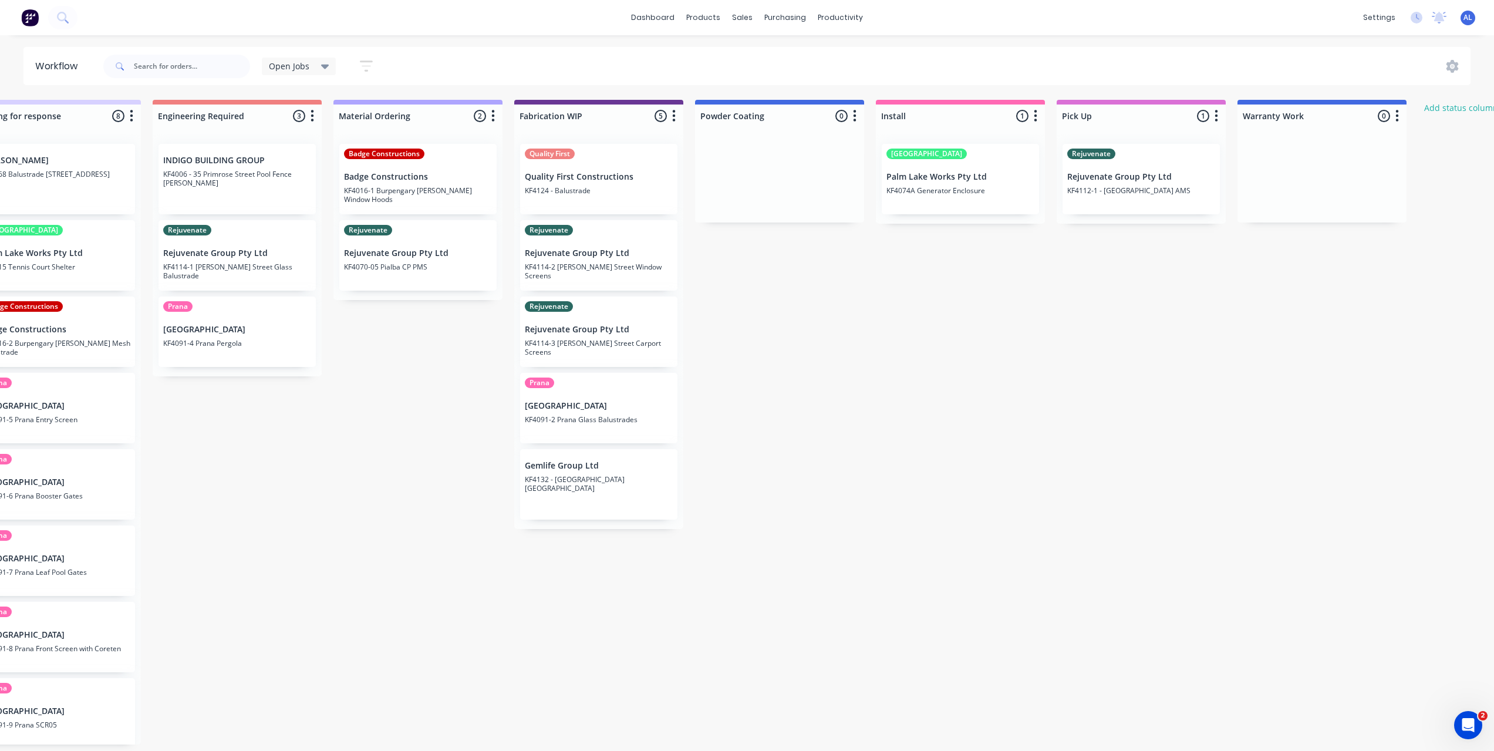
scroll to position [0, 776]
click at [829, 413] on div "Submitted 7 Status colour #273444 hex #273444 Save Cancel Summaries Total order…" at bounding box center [620, 422] width 2810 height 645
click at [802, 643] on div "Submitted 7 Status colour #273444 hex #273444 Save Cancel Summaries Total order…" at bounding box center [620, 422] width 2810 height 645
click at [802, 390] on div "Submitted 7 Status colour #273444 hex #273444 Save Cancel Summaries Total order…" at bounding box center [620, 422] width 2810 height 645
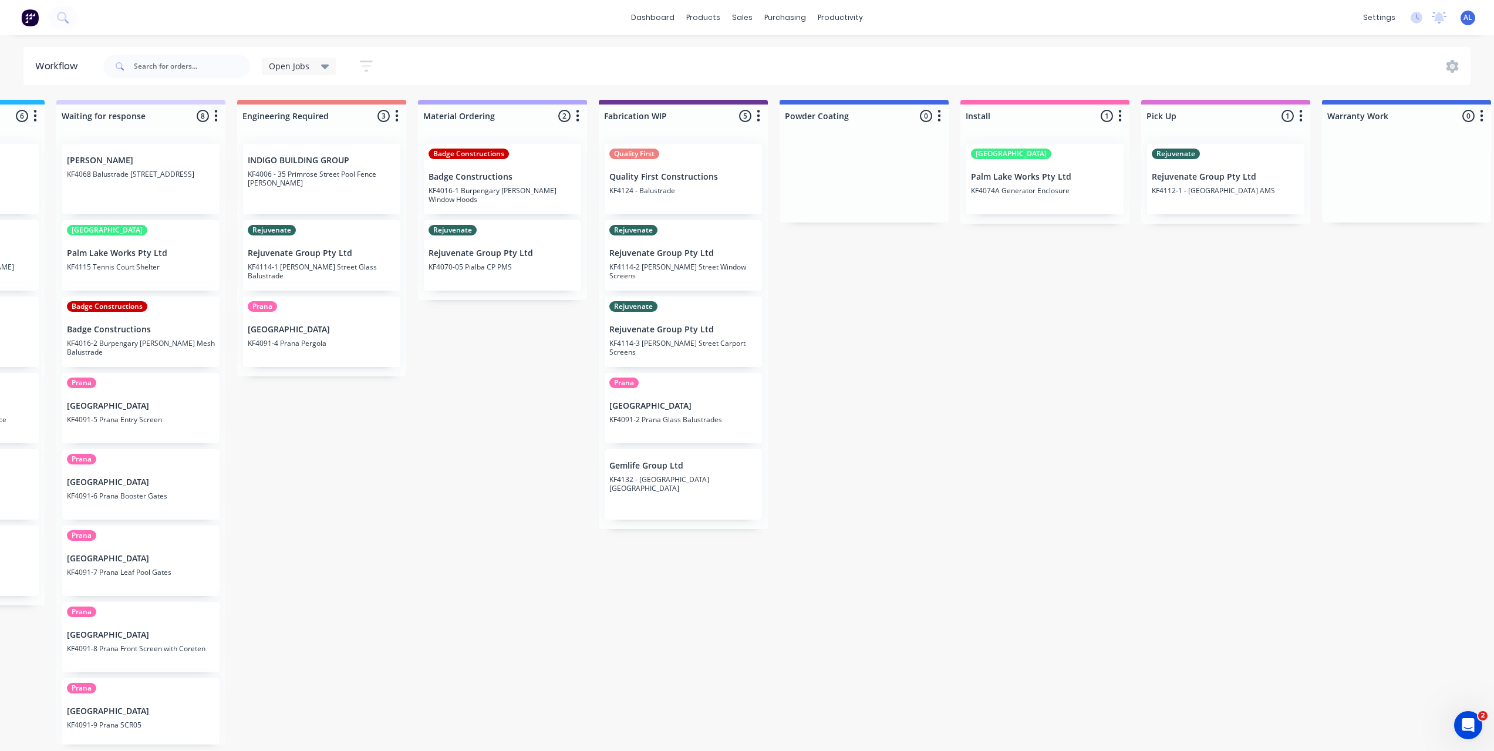
scroll to position [0, 682]
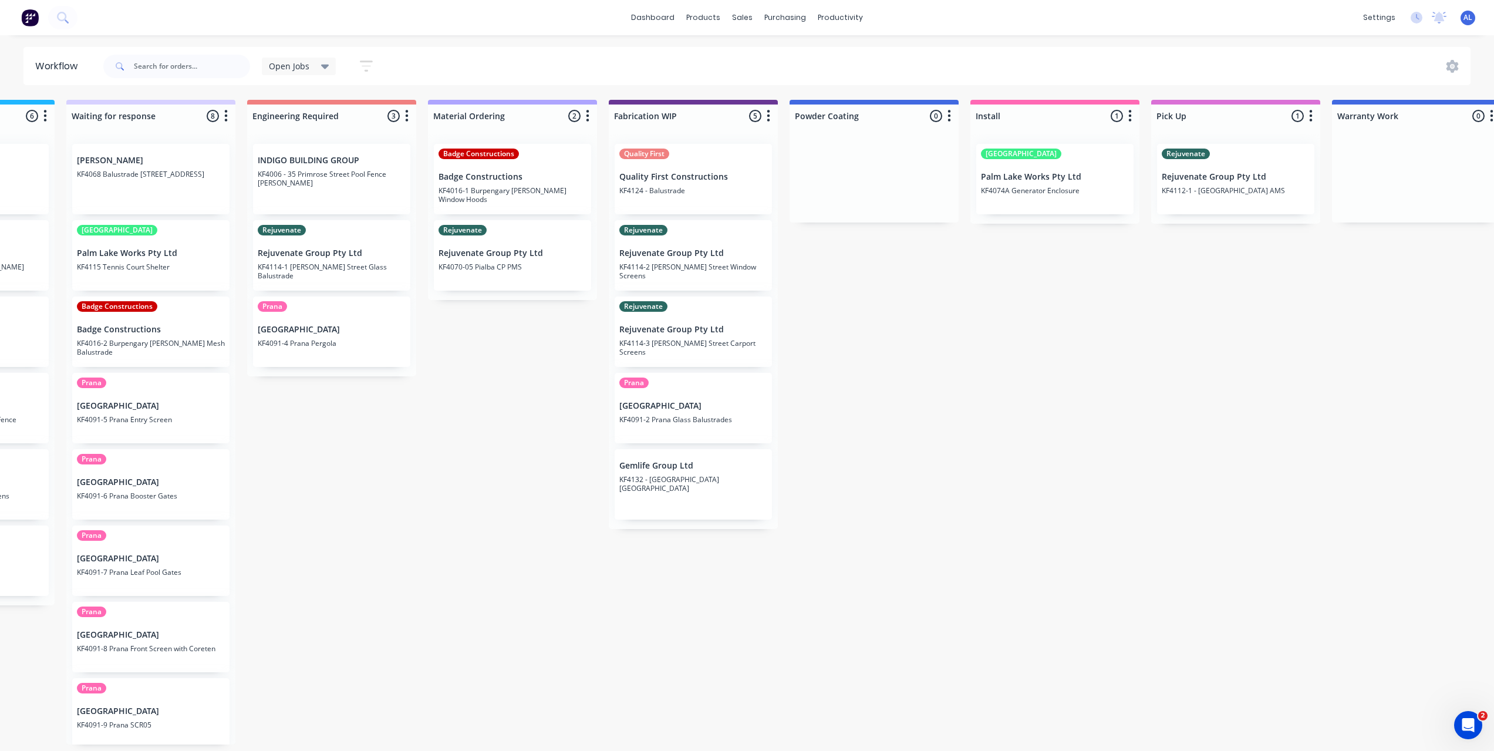
click at [521, 550] on div "Submitted 7 Status colour #273444 hex #273444 Save Cancel Summaries Total order…" at bounding box center [714, 422] width 2810 height 645
click at [543, 383] on div "Submitted 7 Status colour #273444 hex #273444 Save Cancel Summaries Total order…" at bounding box center [714, 422] width 2810 height 645
click at [550, 396] on div "Submitted 7 Status colour #273444 hex #273444 Save Cancel Summaries Total order…" at bounding box center [714, 422] width 2810 height 645
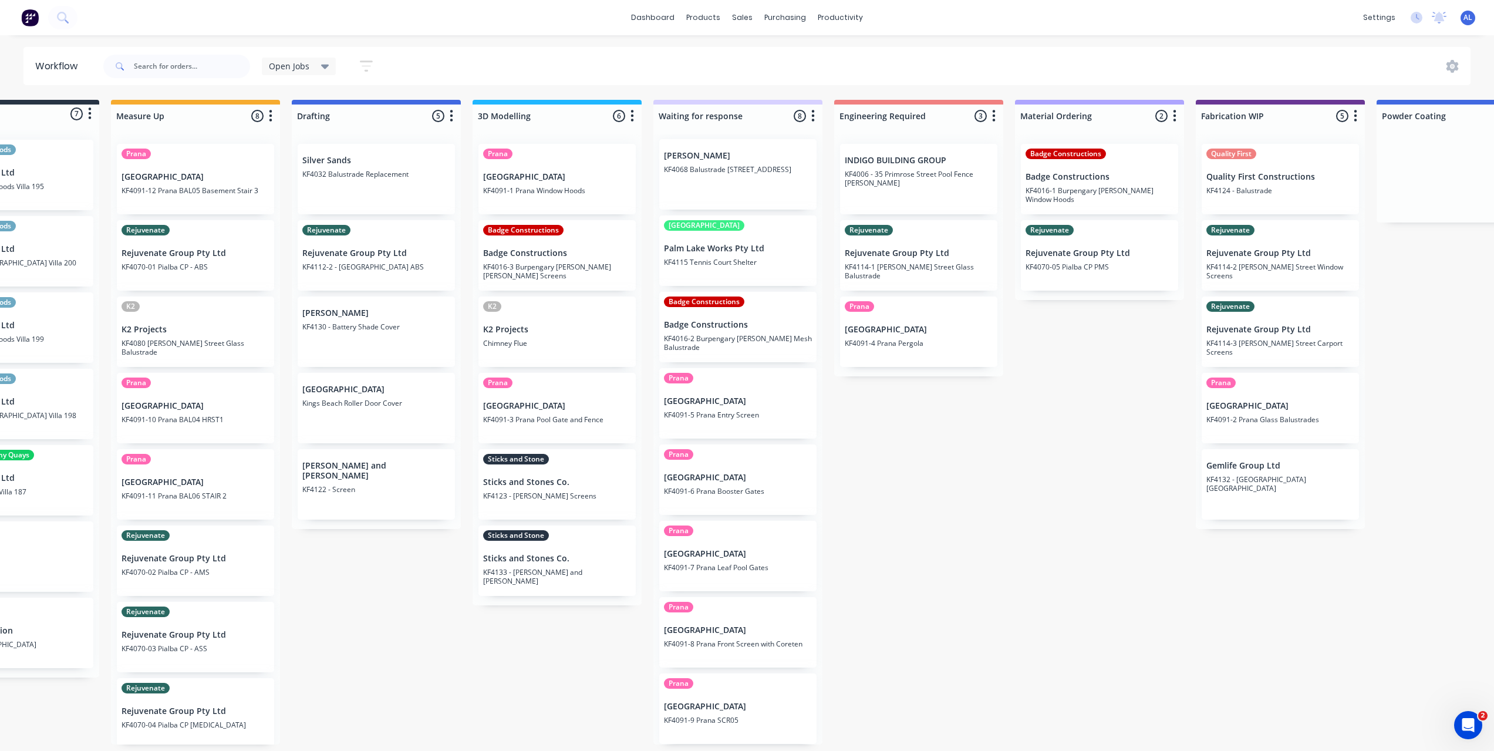
scroll to position [0, 0]
click at [898, 500] on div "Submitted 7 Status colour #273444 hex #273444 Save Cancel Summaries Total order…" at bounding box center [1301, 422] width 2810 height 645
click at [896, 659] on div "Submitted 7 Status colour #273444 hex #273444 Save Cancel Summaries Total order…" at bounding box center [1301, 422] width 2810 height 645
click at [402, 580] on div "Submitted 7 Status colour #273444 hex #273444 Save Cancel Summaries Total order…" at bounding box center [1301, 422] width 2810 height 645
click at [1033, 550] on div "Submitted 7 Status colour #273444 hex #273444 Save Cancel Summaries Total order…" at bounding box center [1301, 422] width 2810 height 645
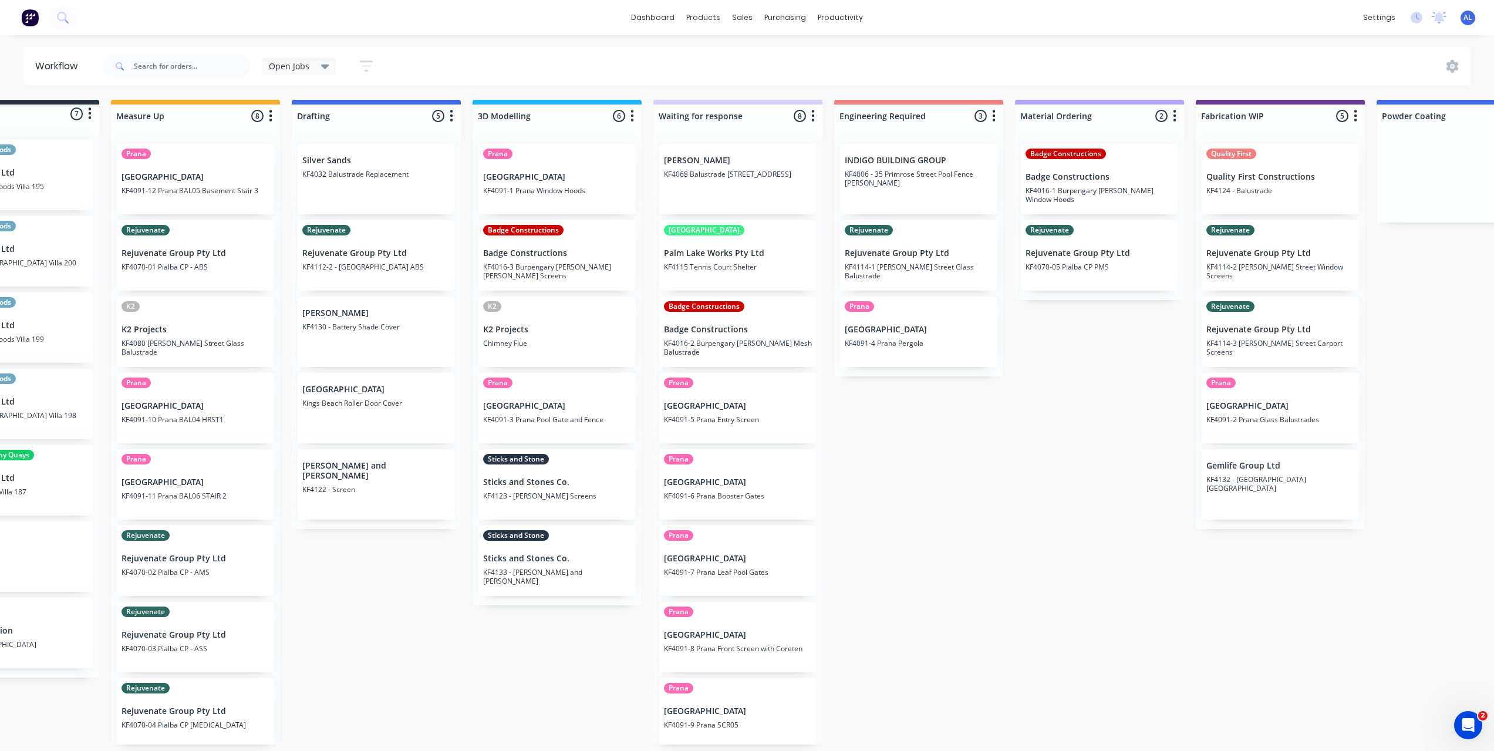
click at [879, 637] on div "Submitted 7 Status colour #273444 hex #273444 Save Cancel Summaries Total order…" at bounding box center [1301, 422] width 2810 height 645
click at [997, 577] on div "Submitted 7 Status colour #273444 hex #273444 Save Cancel Summaries Total order…" at bounding box center [1301, 422] width 2810 height 645
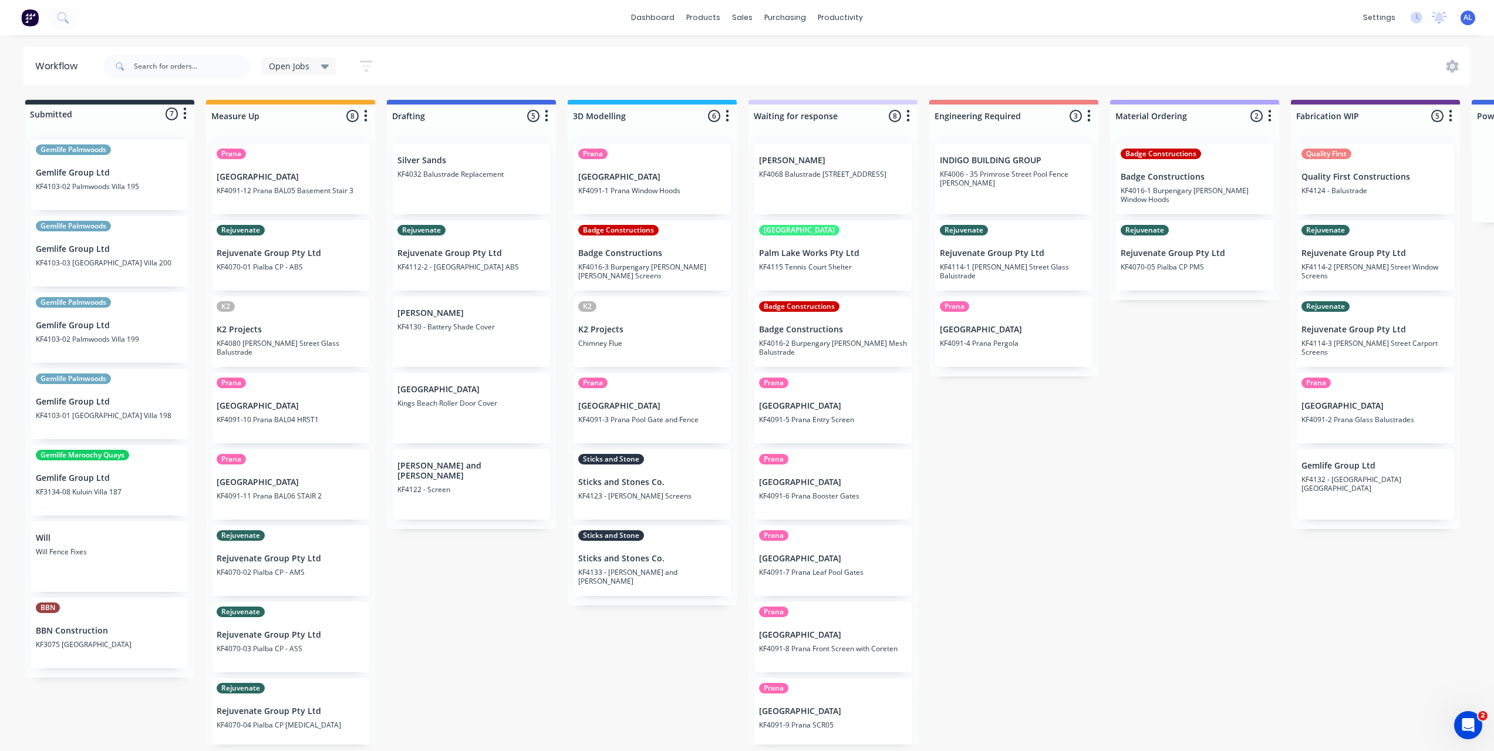
click at [665, 647] on div "Submitted 7 Status colour #273444 hex #273444 Save Cancel Summaries Total order…" at bounding box center [1396, 422] width 2810 height 645
click at [530, 604] on div "Submitted 7 Status colour #273444 hex #273444 Save Cancel Summaries Total order…" at bounding box center [1396, 422] width 2810 height 645
click at [481, 595] on div "Submitted 7 Status colour #273444 hex #273444 Save Cancel Summaries Total order…" at bounding box center [1396, 422] width 2810 height 645
click at [464, 612] on div "Submitted 7 Status colour #273444 hex #273444 Save Cancel Summaries Total order…" at bounding box center [1396, 422] width 2810 height 645
click at [483, 570] on div "Submitted 7 Status colour #273444 hex #273444 Save Cancel Summaries Total order…" at bounding box center [1396, 422] width 2810 height 645
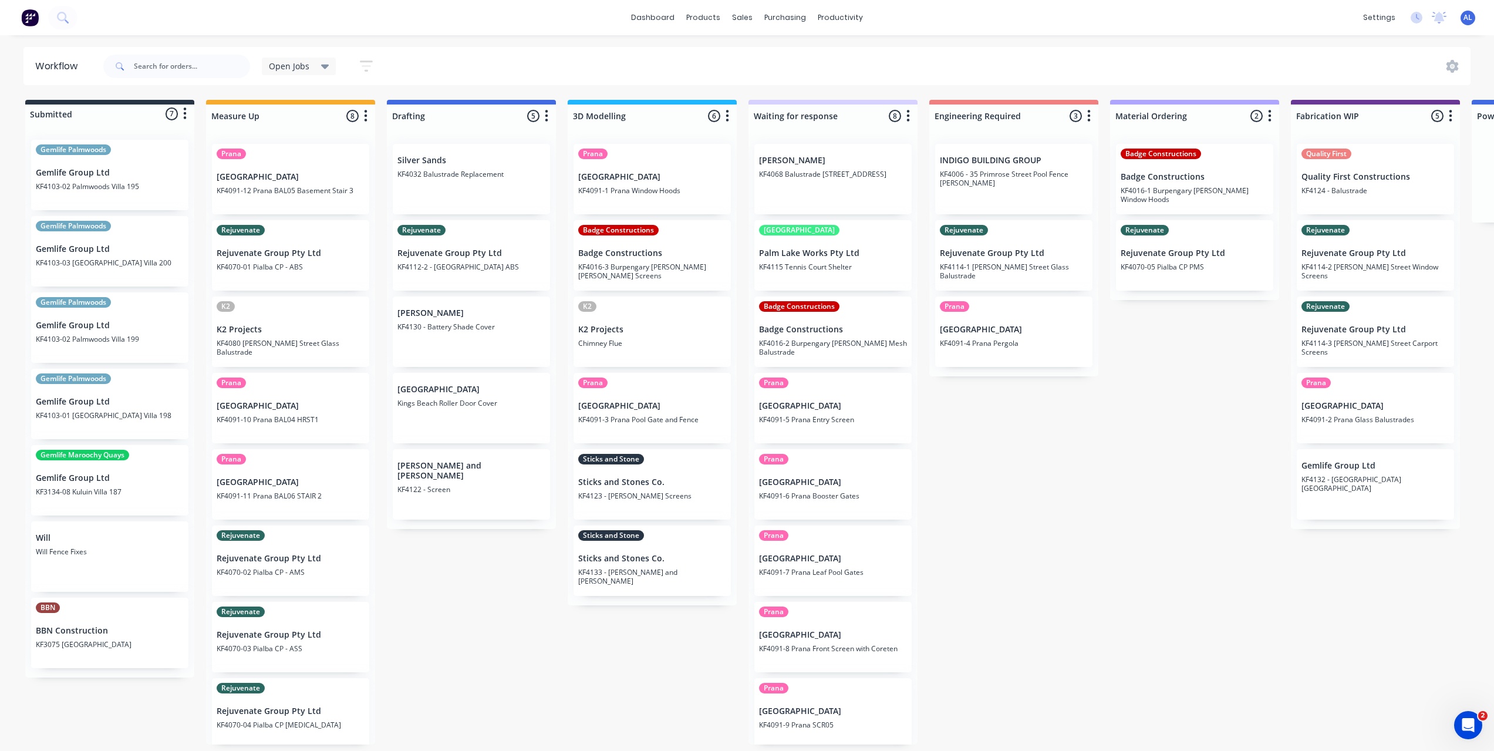
click at [1167, 531] on div "Submitted 7 Status colour #273444 hex #273444 Save Cancel Summaries Total order…" at bounding box center [1396, 422] width 2810 height 645
